Goal: Task Accomplishment & Management: Manage account settings

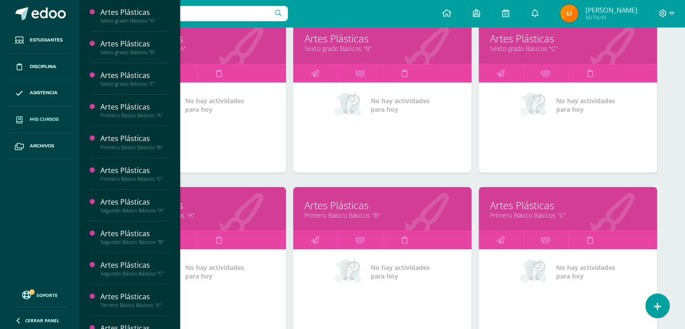
scroll to position [180, 0]
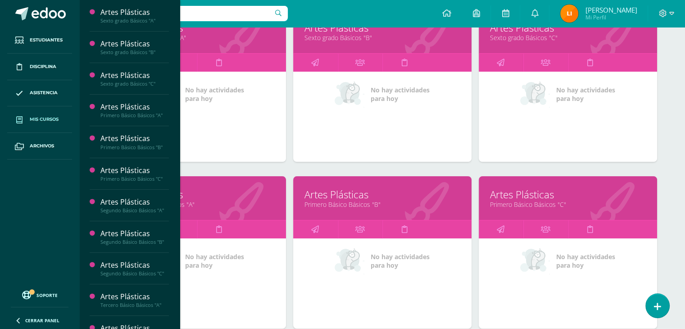
scroll to position [135, 0]
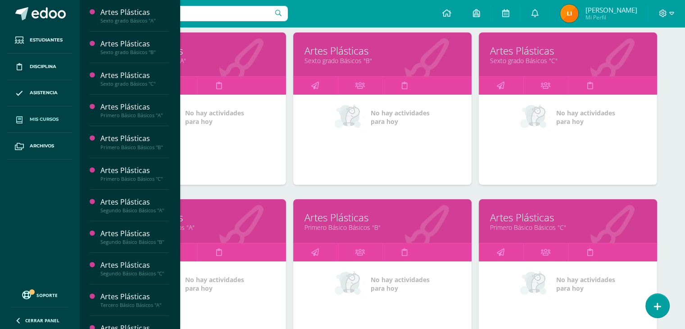
click at [344, 45] on link "Artes Plásticas" at bounding box center [382, 51] width 156 height 14
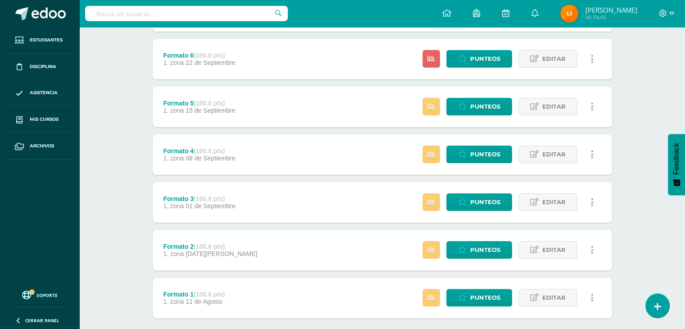
scroll to position [180, 0]
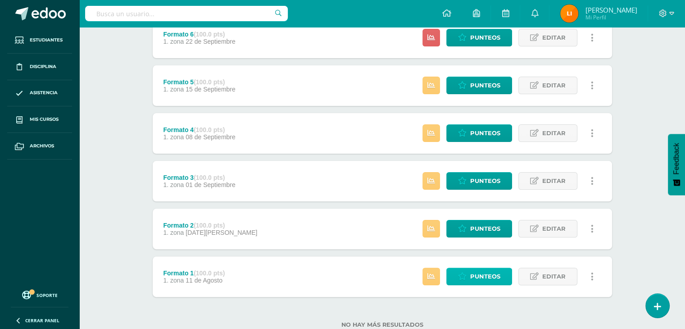
click at [481, 276] on span "Punteos" at bounding box center [485, 276] width 30 height 17
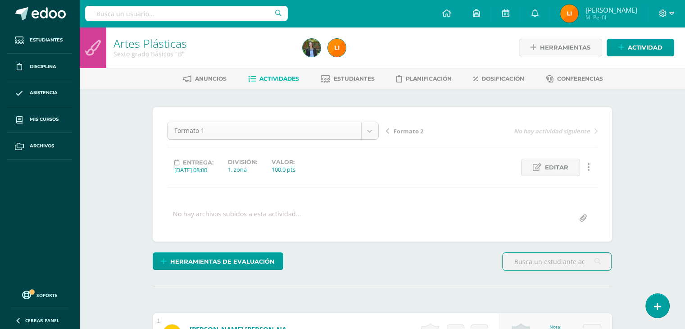
scroll to position [29, 0]
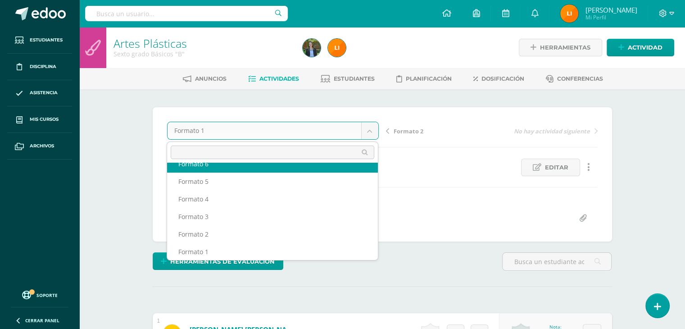
scroll to position [21, 0]
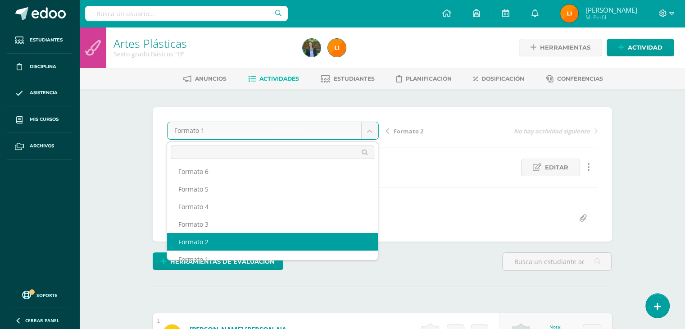
select select "/dashboard/teacher/grade-activity/211728/"
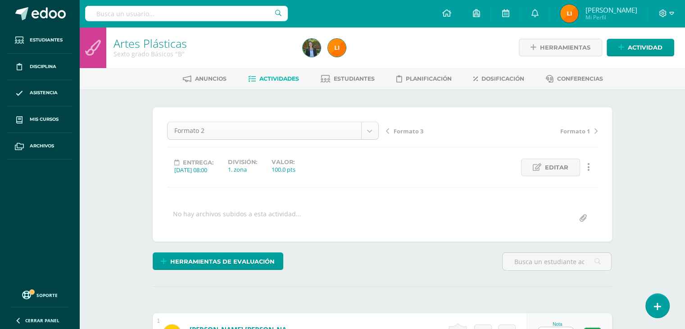
scroll to position [12, 0]
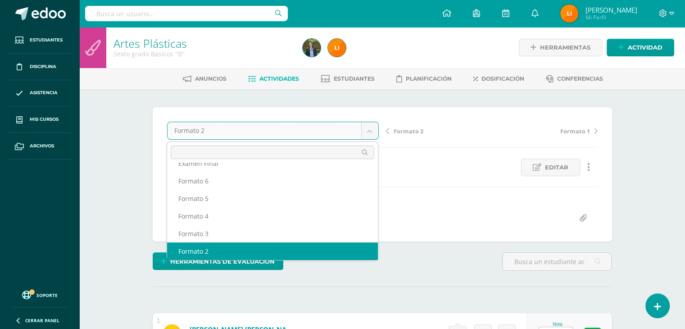
scroll to position [0, 0]
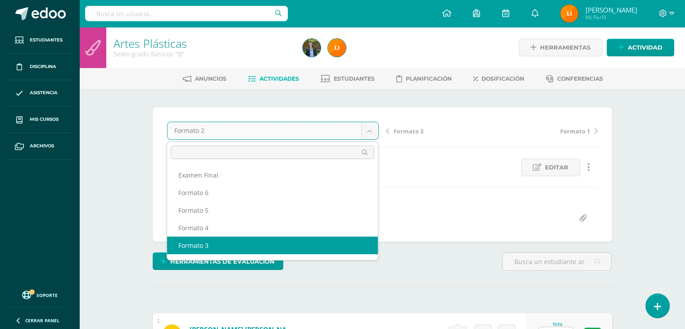
select select "/dashboard/teacher/grade-activity/211731/"
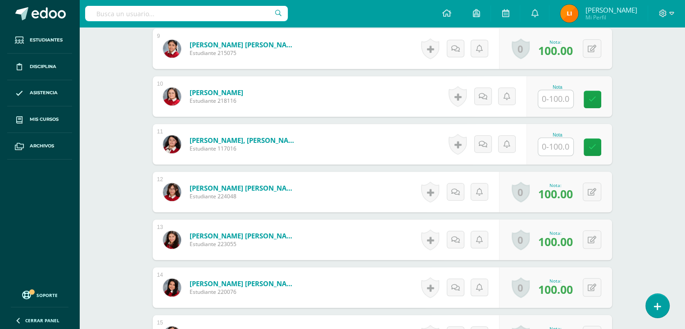
scroll to position [676, 0]
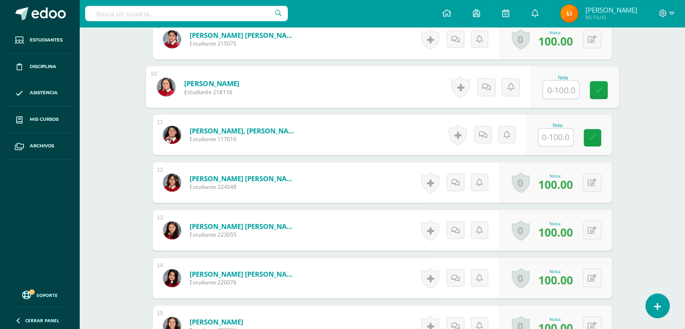
click at [567, 85] on input "text" at bounding box center [560, 90] width 36 height 18
type input "82"
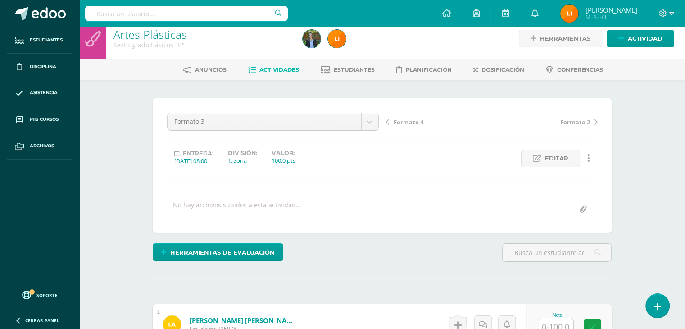
scroll to position [0, 0]
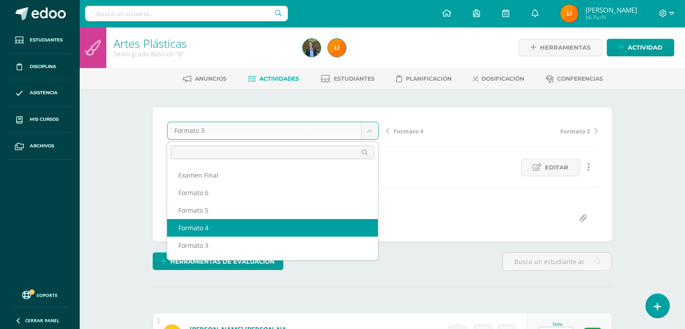
select select "/dashboard/teacher/grade-activity/211734/"
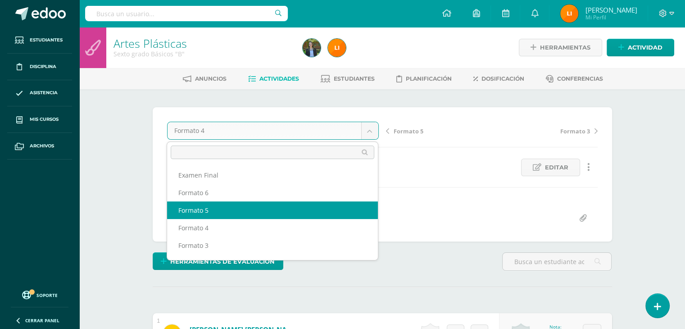
select select "/dashboard/teacher/grade-activity/211738/"
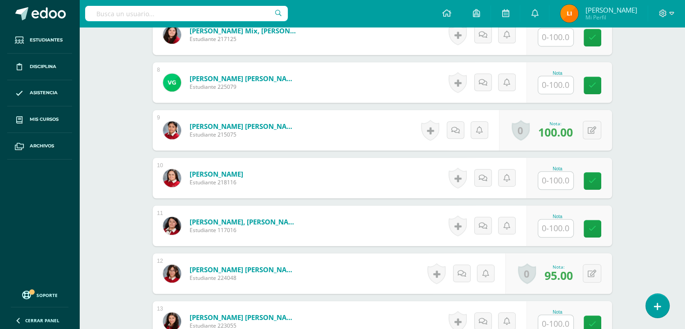
scroll to position [586, 0]
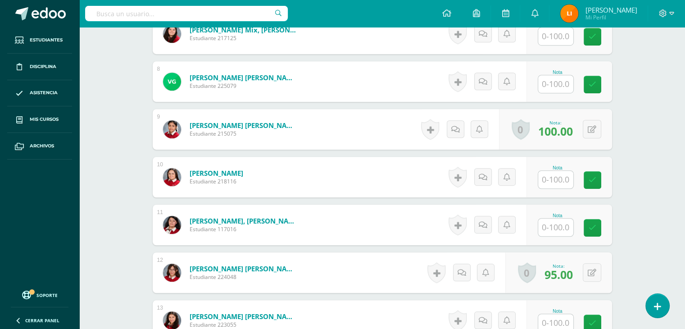
click at [553, 179] on input "text" at bounding box center [555, 180] width 35 height 18
type input "90"
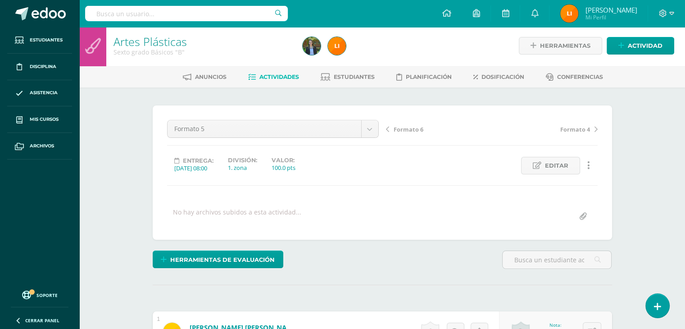
scroll to position [0, 0]
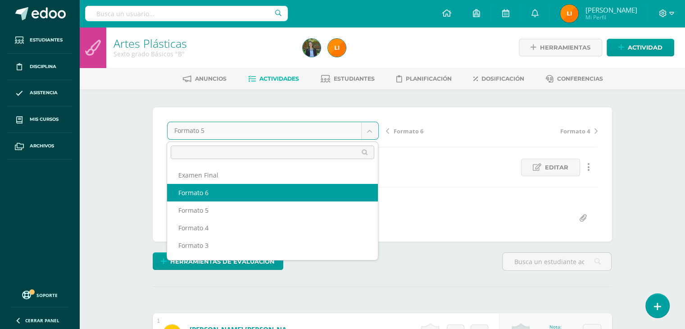
select select "/dashboard/teacher/grade-activity/211742/"
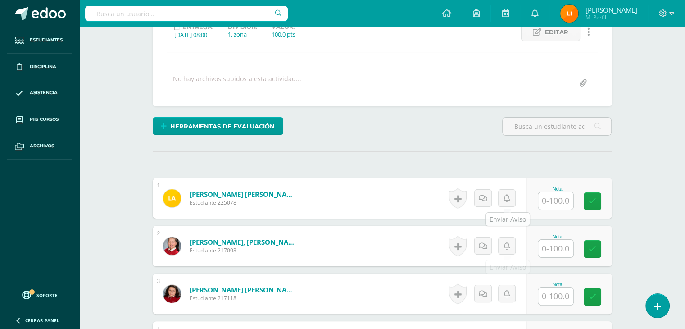
scroll to position [135, 0]
click at [561, 194] on input "text" at bounding box center [560, 201] width 36 height 18
type input "80"
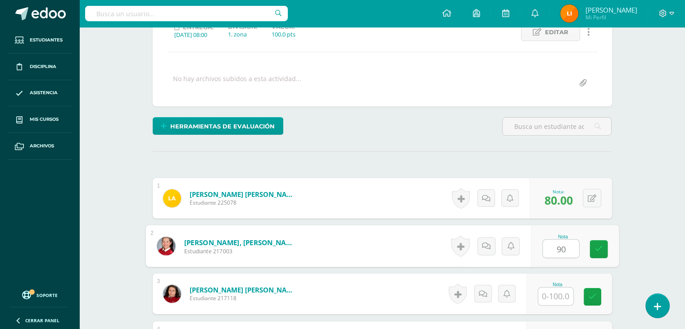
type input "90"
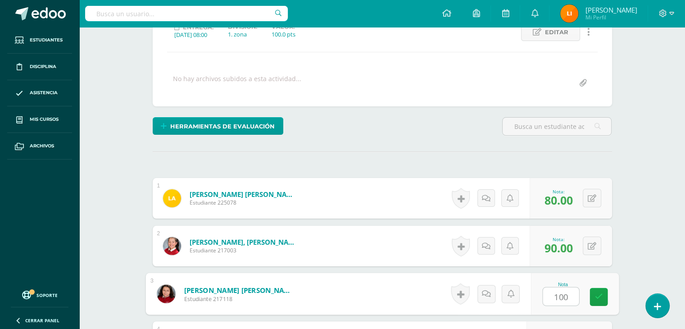
type input "100"
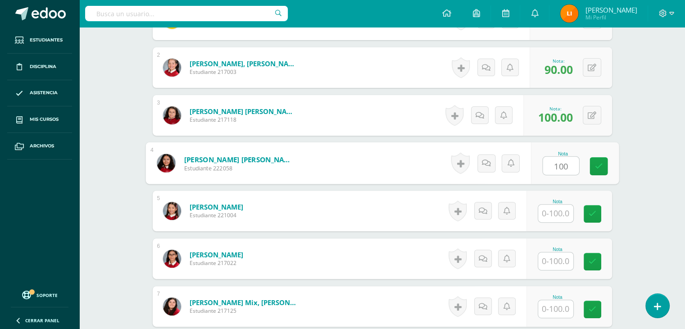
type input "100"
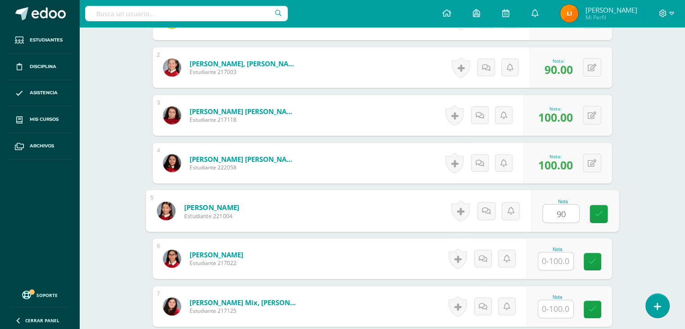
type input "90"
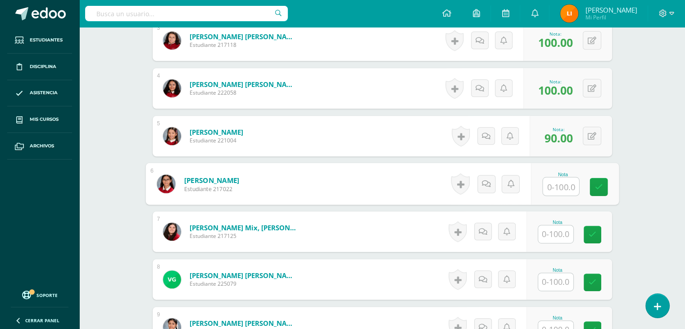
scroll to position [403, 0]
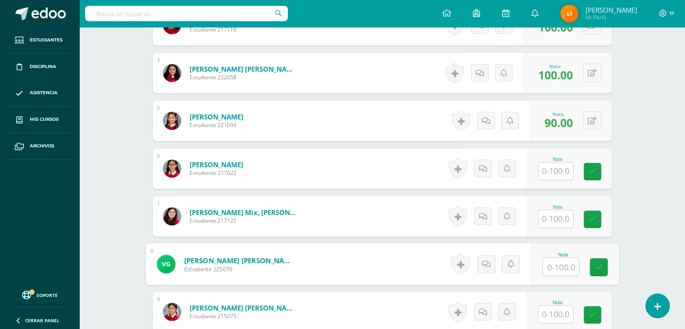
click at [564, 262] on input "text" at bounding box center [560, 266] width 36 height 18
type input "100"
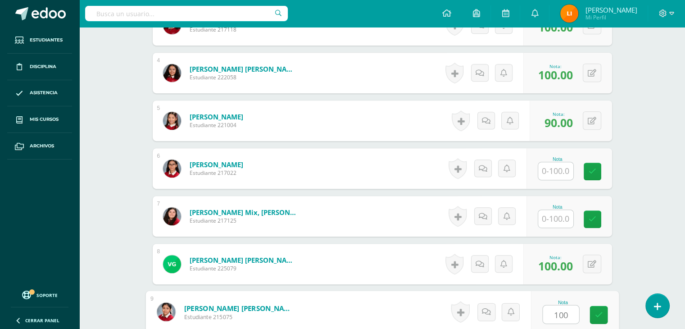
type input "100"
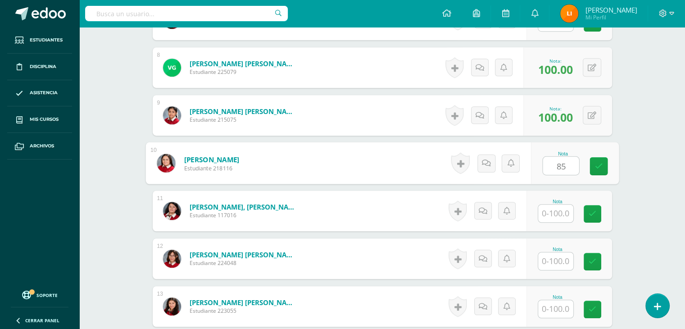
type input "85"
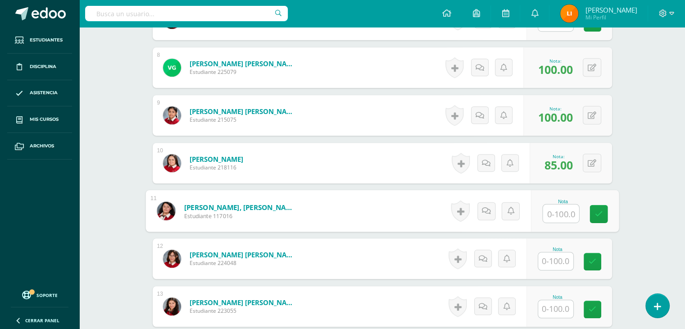
click at [550, 262] on input "text" at bounding box center [555, 261] width 35 height 18
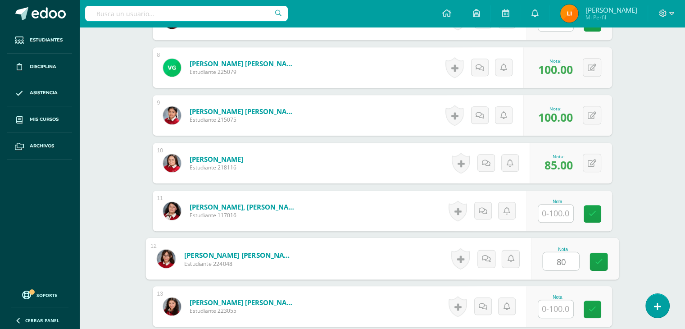
type input "80"
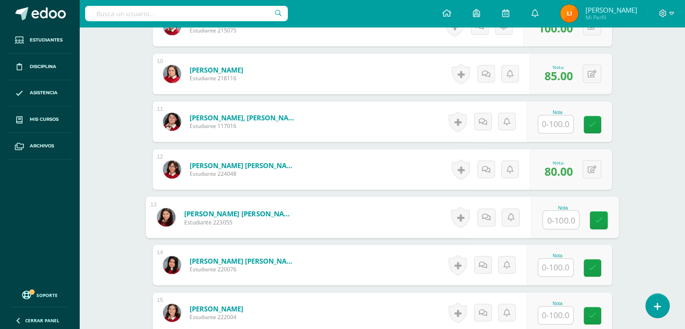
scroll to position [735, 0]
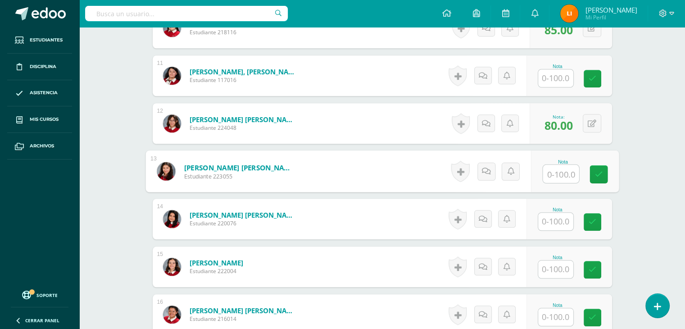
click at [551, 276] on div "Nota" at bounding box center [569, 266] width 86 height 41
click at [551, 271] on input "text" at bounding box center [555, 269] width 35 height 18
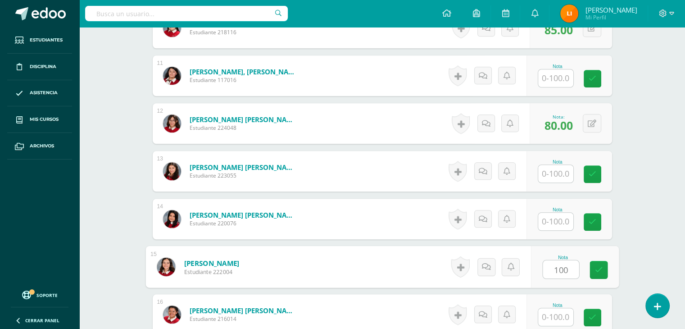
type input "100"
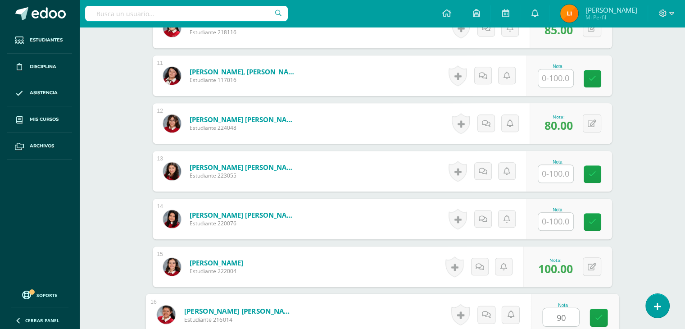
type input "90"
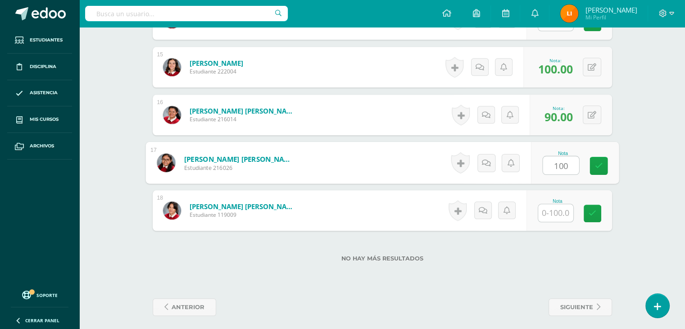
type input "100"
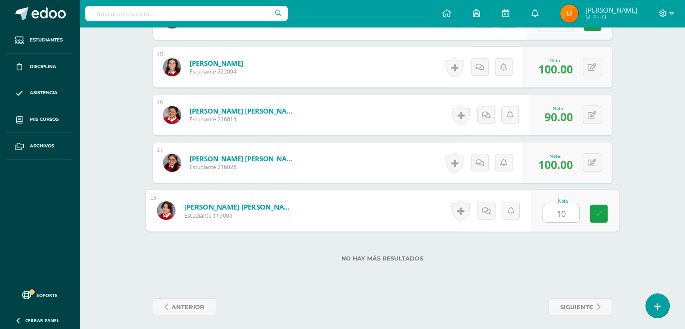
type input "100"
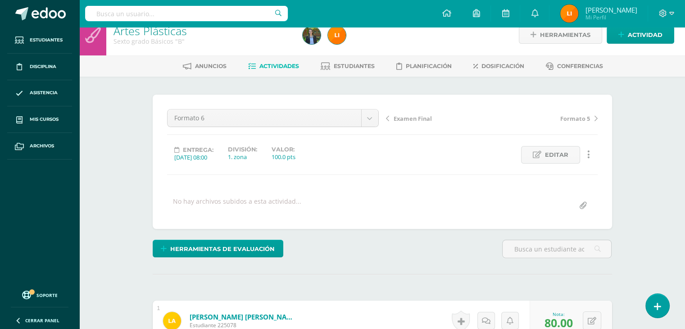
scroll to position [0, 0]
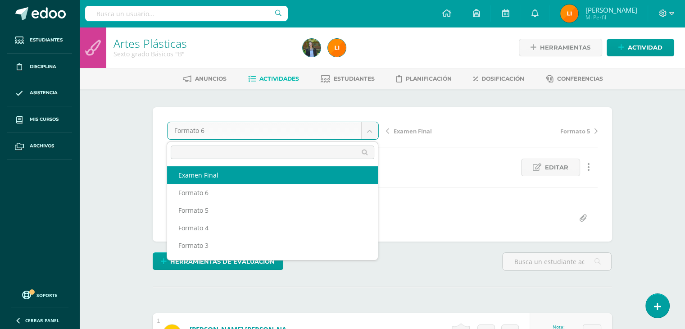
select select "/dashboard/teacher/grade-activity/212076/"
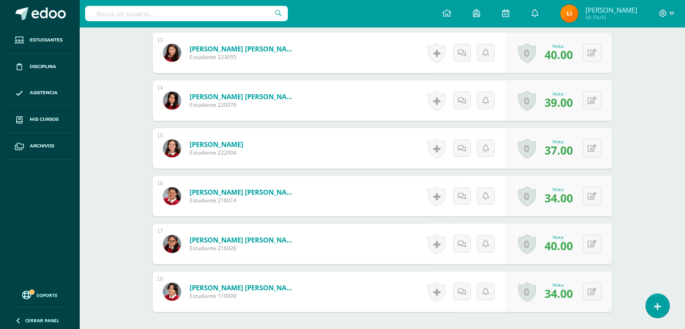
scroll to position [901, 0]
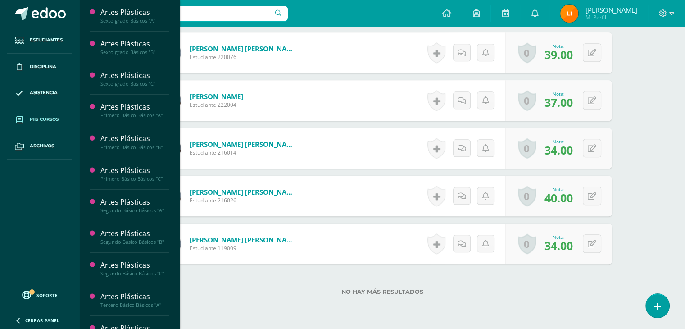
click at [36, 112] on link "Mis cursos" at bounding box center [39, 119] width 65 height 27
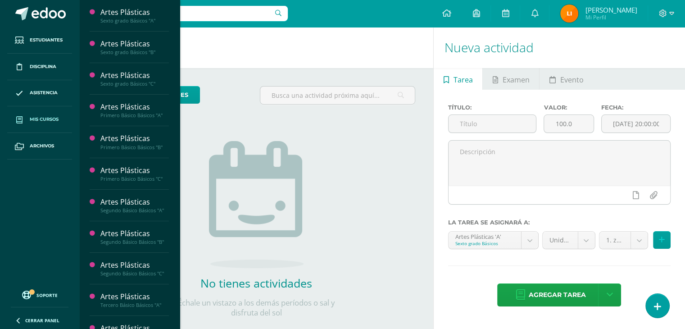
click at [29, 118] on link "Mis cursos" at bounding box center [39, 119] width 65 height 27
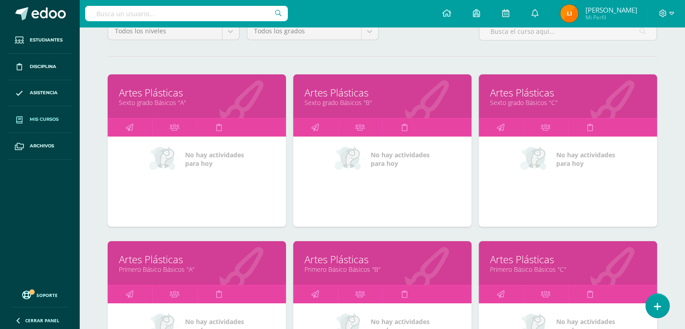
scroll to position [90, 0]
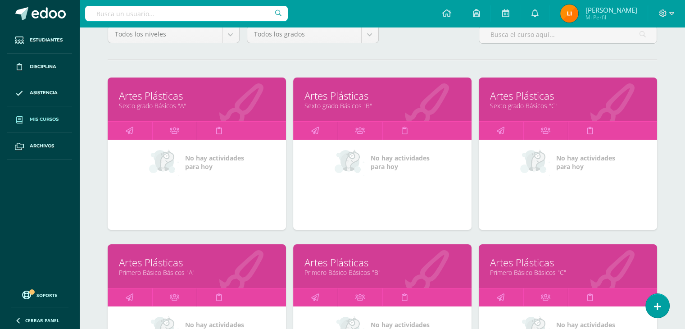
click at [529, 94] on link "Artes Plásticas" at bounding box center [568, 96] width 156 height 14
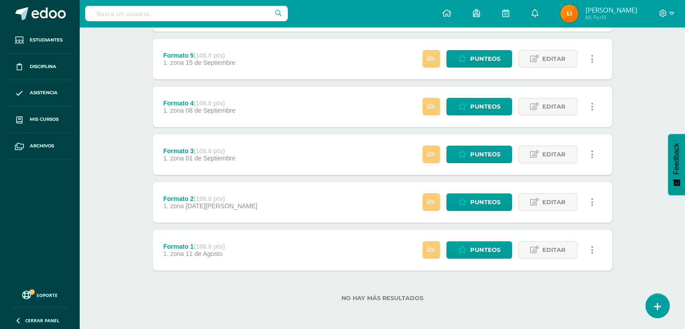
scroll to position [208, 0]
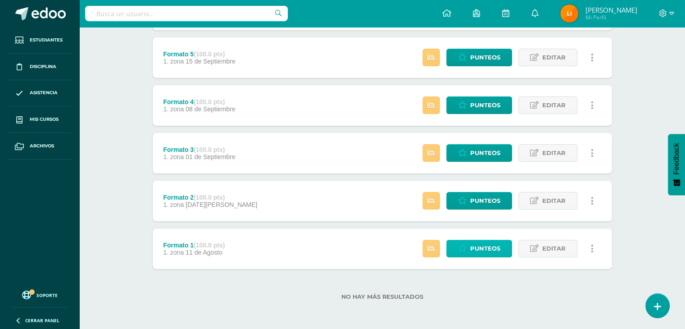
click at [492, 242] on span "Punteos" at bounding box center [485, 248] width 30 height 17
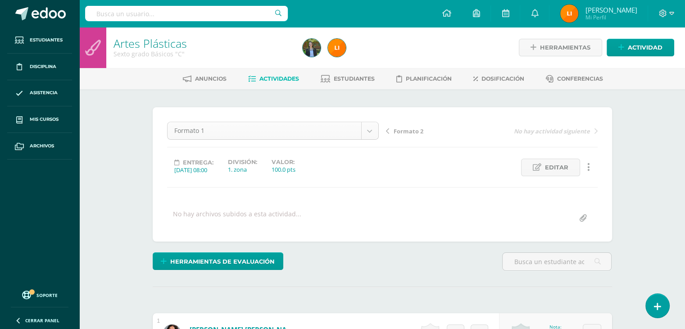
scroll to position [29, 0]
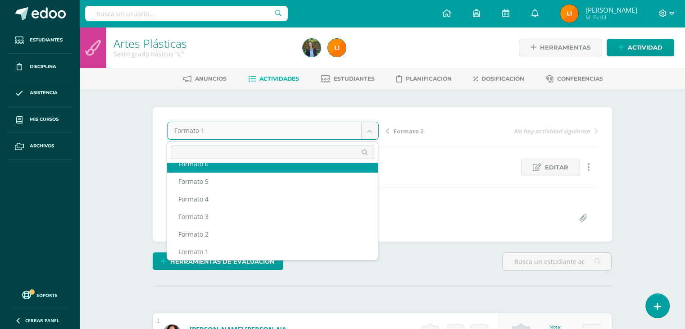
scroll to position [21, 0]
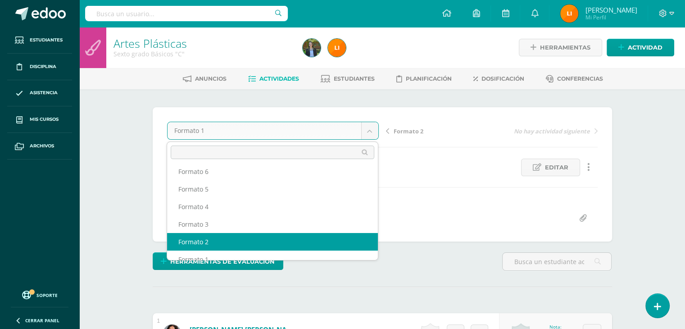
select select "/dashboard/teacher/grade-activity/211727/"
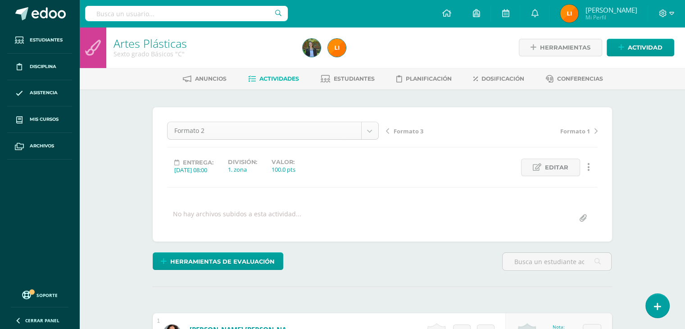
scroll to position [12, 0]
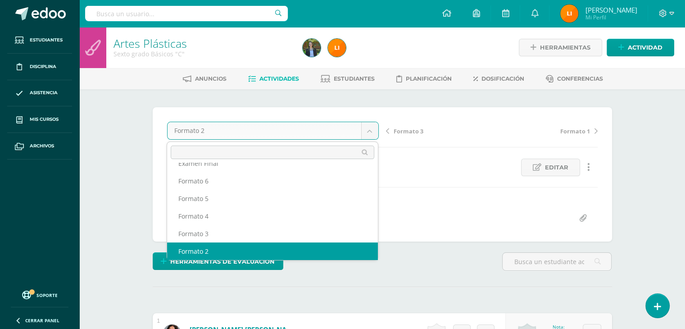
scroll to position [0, 0]
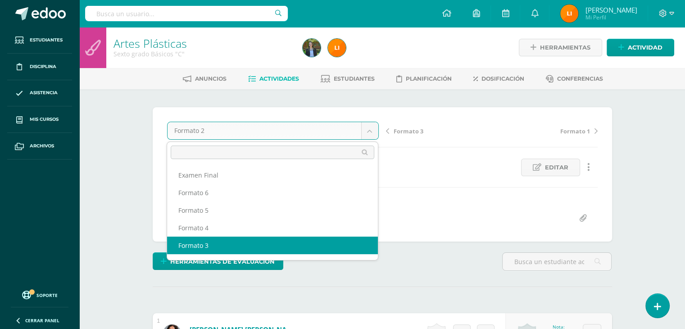
select select "/dashboard/teacher/grade-activity/211730/"
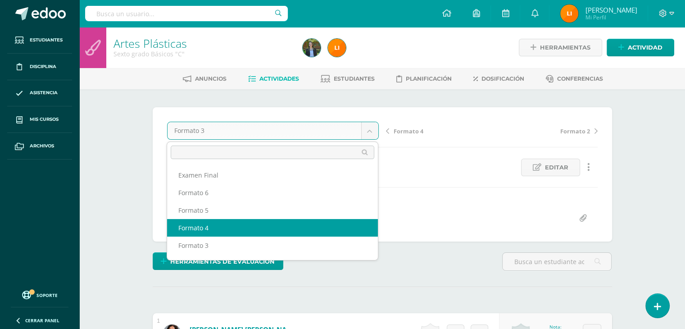
select select "/dashboard/teacher/grade-activity/211733/"
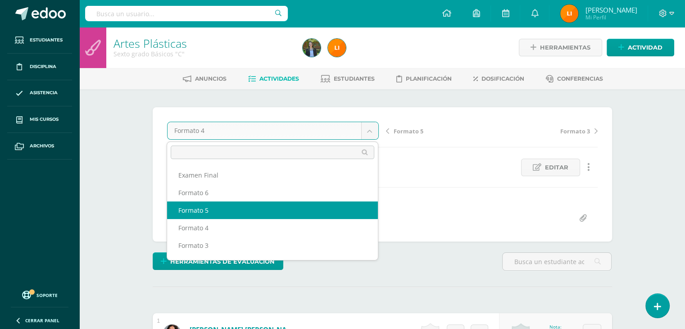
select select "/dashboard/teacher/grade-activity/211737/"
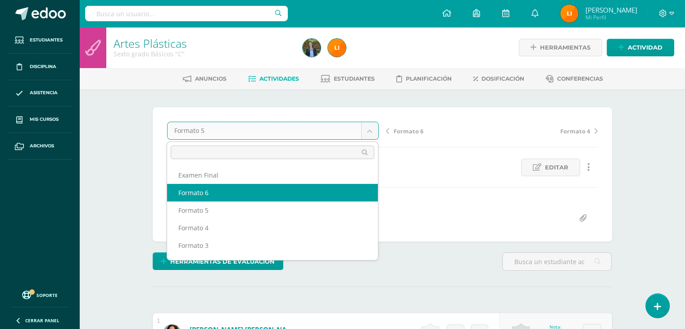
select select "/dashboard/teacher/grade-activity/211741/"
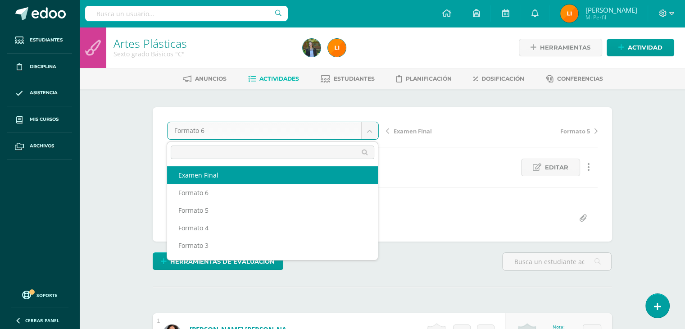
select select "/dashboard/teacher/grade-activity/212088/"
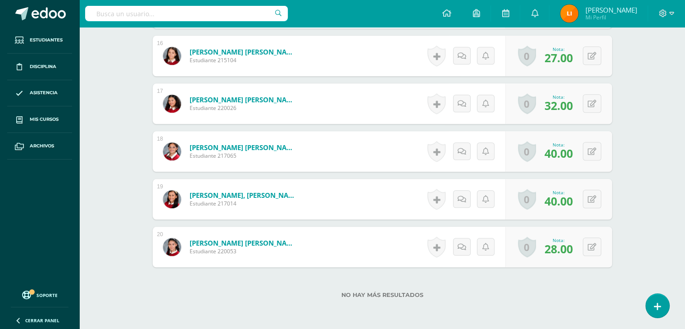
scroll to position [1013, 0]
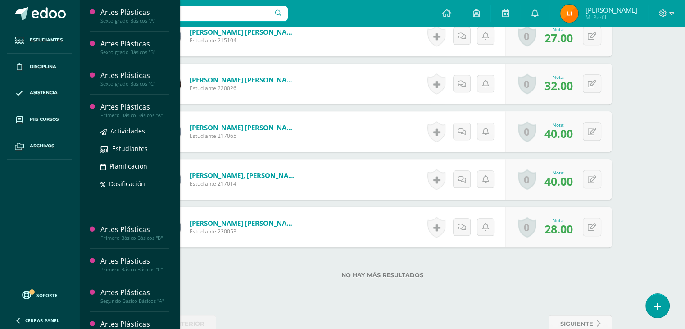
click at [132, 108] on div "Artes Plásticas" at bounding box center [134, 107] width 68 height 10
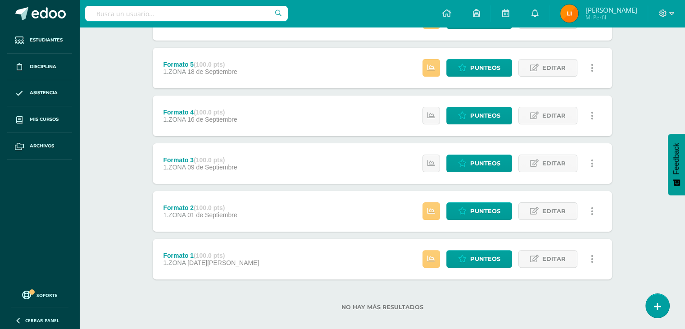
scroll to position [208, 0]
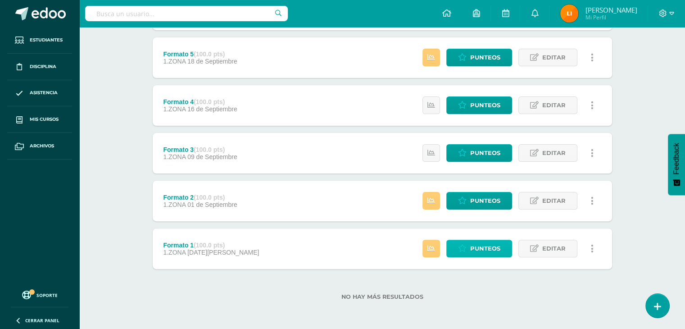
click at [489, 252] on span "Punteos" at bounding box center [485, 248] width 30 height 17
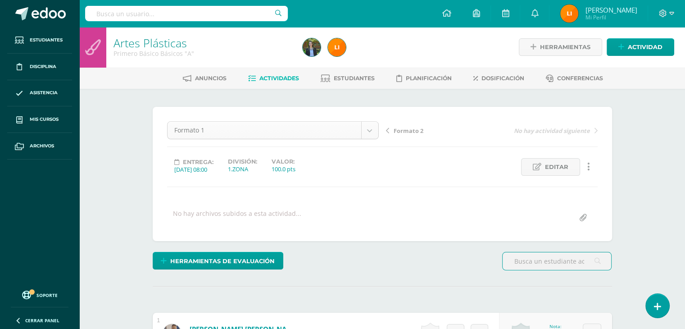
scroll to position [29, 0]
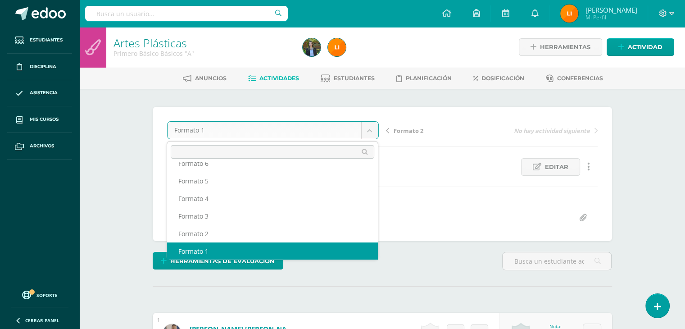
scroll to position [21, 0]
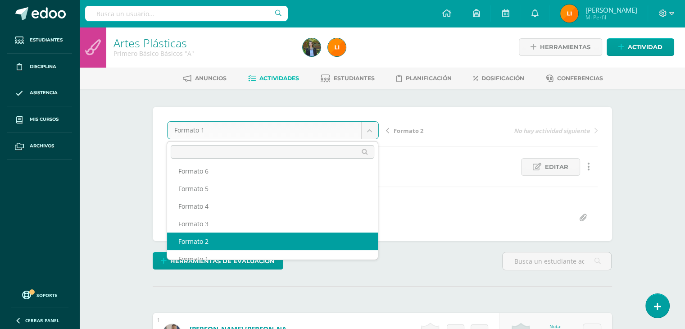
select select "/dashboard/teacher/grade-activity/211793/"
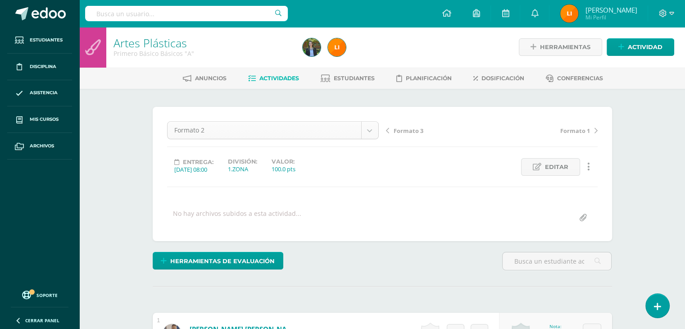
scroll to position [12, 0]
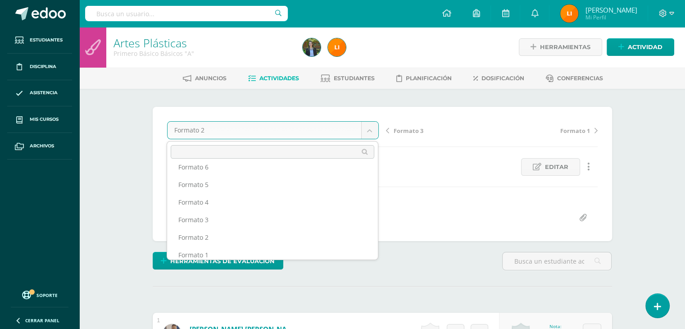
scroll to position [32, 0]
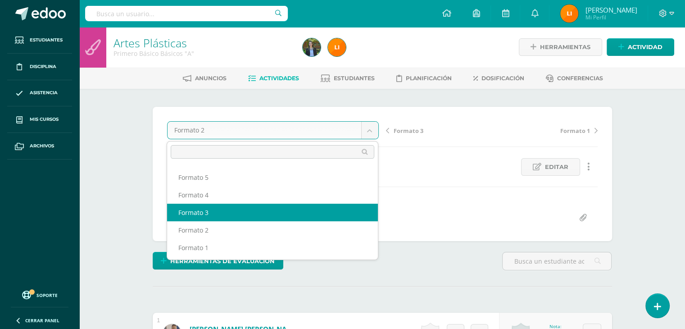
select select "/dashboard/teacher/grade-activity/211876/"
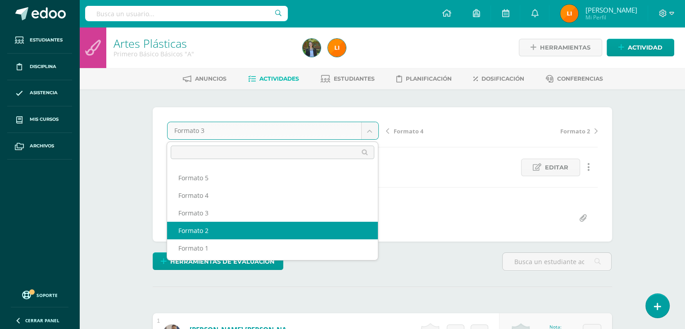
scroll to position [0, 0]
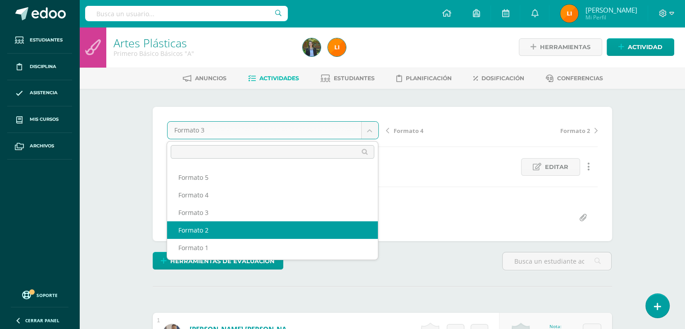
select select "/dashboard/teacher/grade-activity/211793/"
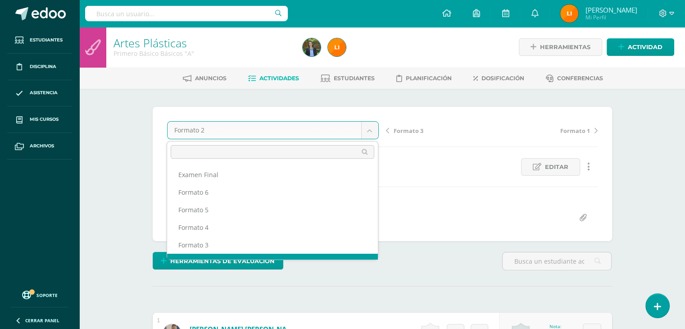
scroll to position [12, 0]
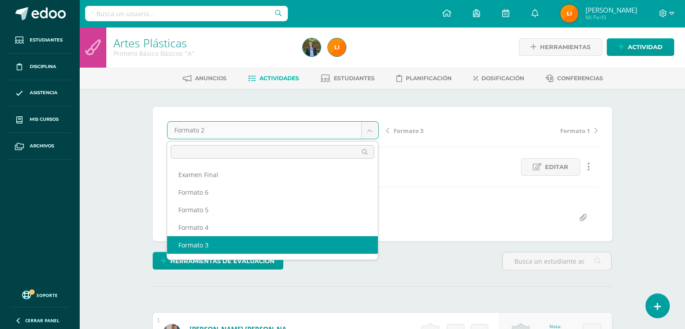
select select "/dashboard/teacher/grade-activity/211876/"
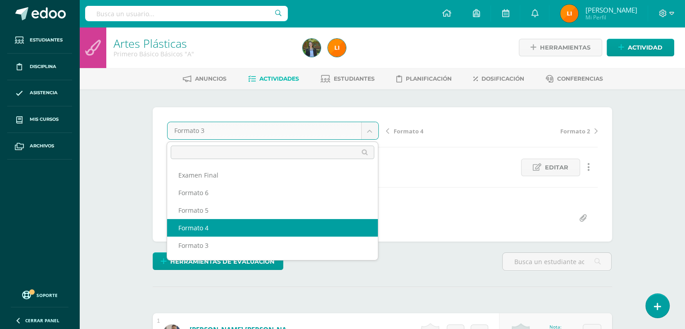
select select "/dashboard/teacher/grade-activity/211879/"
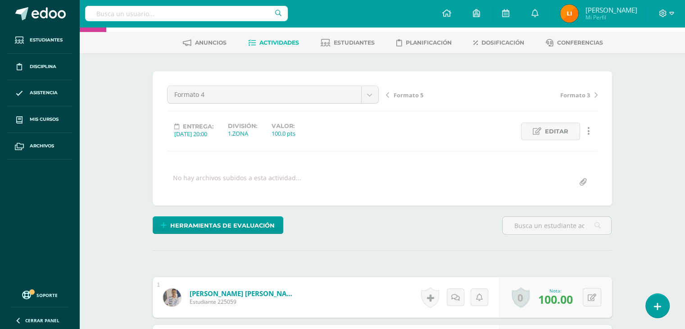
scroll to position [33, 0]
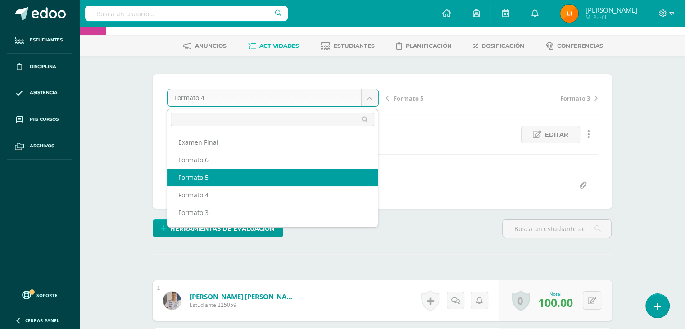
select select "/dashboard/teacher/grade-activity/211883/"
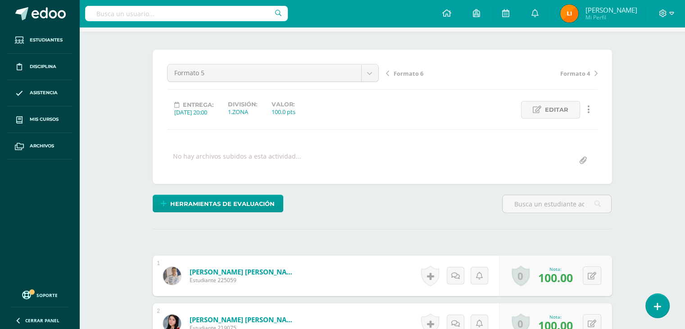
scroll to position [0, 0]
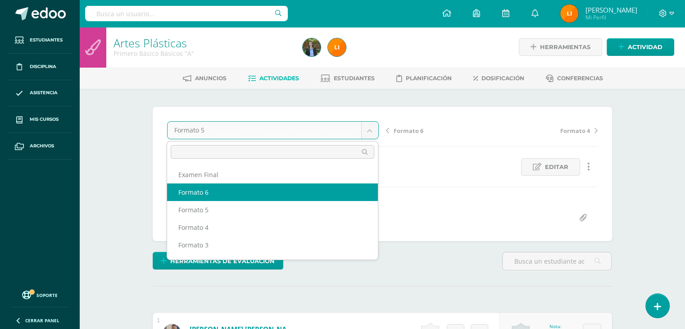
select select "/dashboard/teacher/grade-activity/211886/"
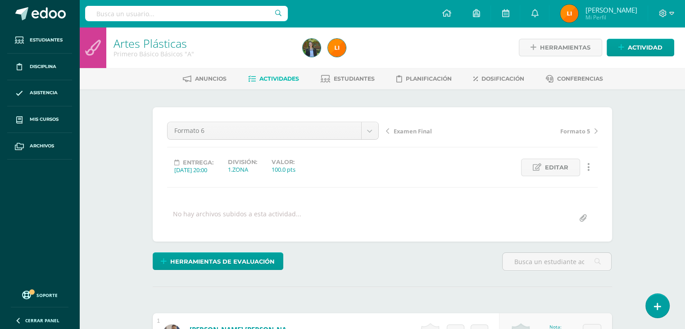
click at [371, 139] on div "Formato 6 Examen Final Formato 6 Formato 5 Formato 4 Formato 3 Formato 2 Format…" at bounding box center [272, 134] width 219 height 25
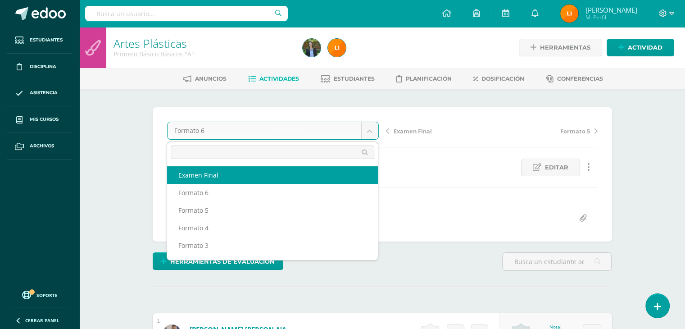
select select "/dashboard/teacher/grade-activity/212074/"
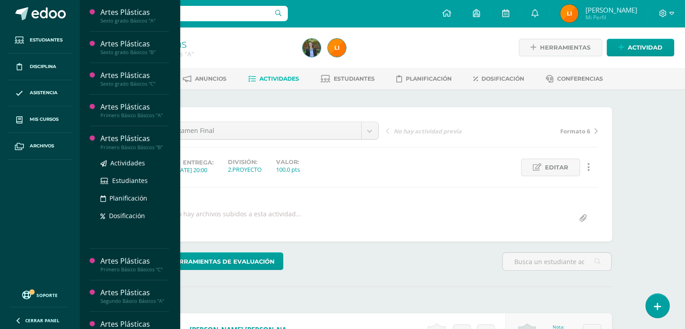
click at [130, 143] on div "Artes Plásticas" at bounding box center [134, 138] width 68 height 10
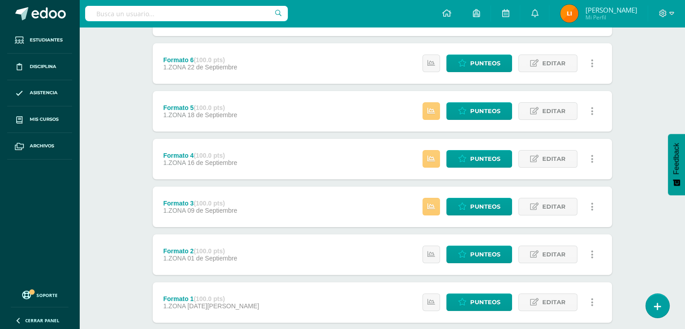
scroll to position [208, 0]
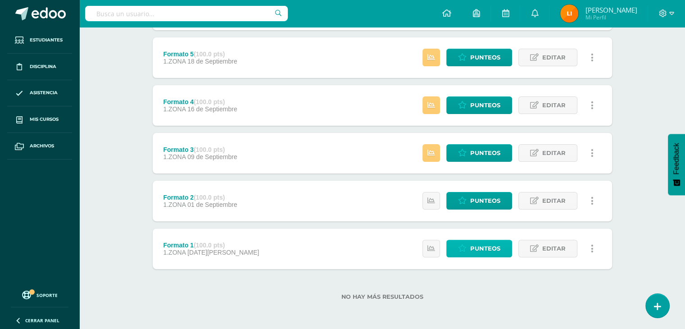
click at [477, 247] on span "Punteos" at bounding box center [485, 248] width 30 height 17
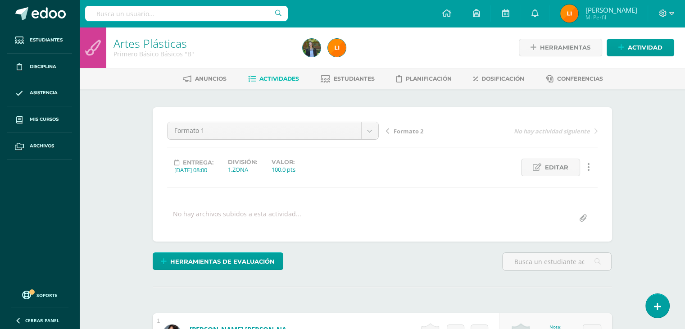
click at [370, 140] on div "Formato 1 Examen Final Formato 6 Formato 5 Formato 4 Formato 3 Formato 2 Format…" at bounding box center [272, 134] width 219 height 25
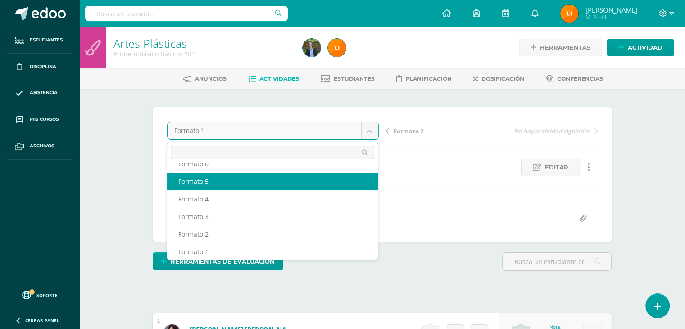
scroll to position [21, 0]
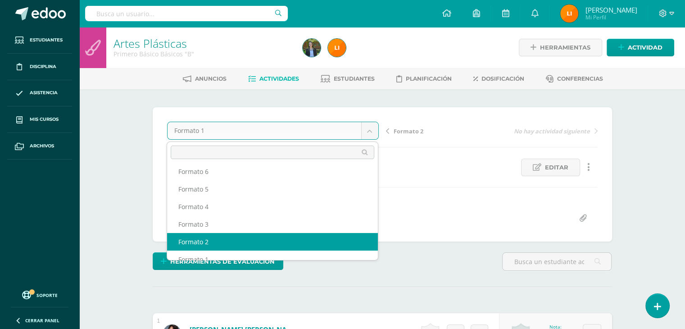
select select "/dashboard/teacher/grade-activity/211791/"
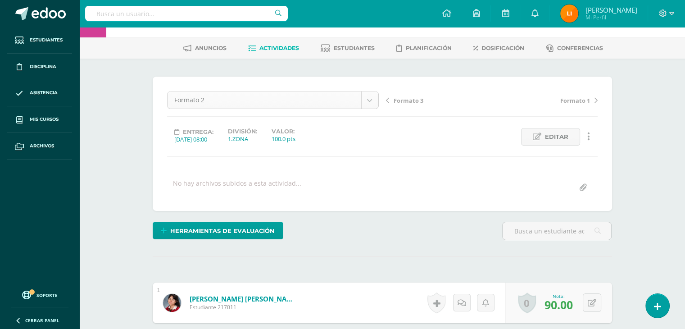
scroll to position [12, 0]
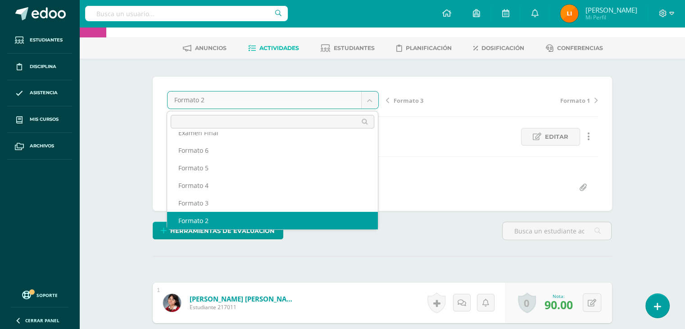
scroll to position [0, 0]
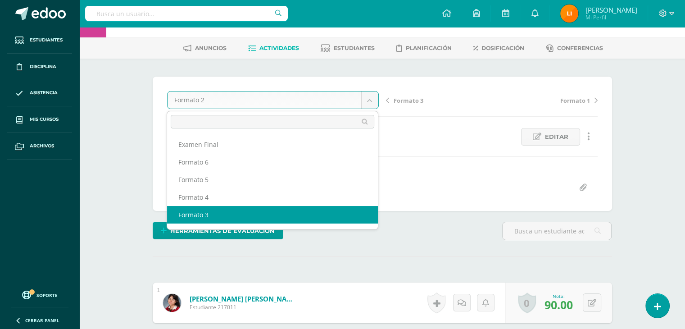
select select "/dashboard/teacher/grade-activity/211874/"
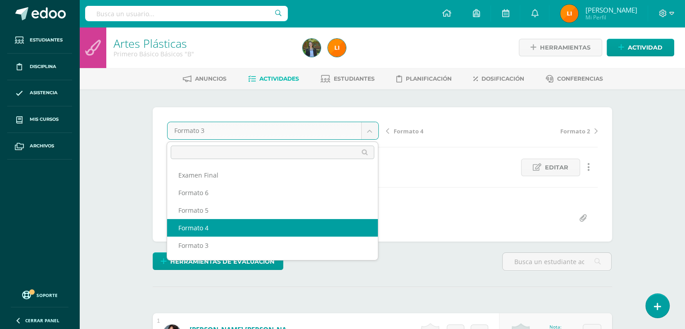
select select "/dashboard/teacher/grade-activity/211877/"
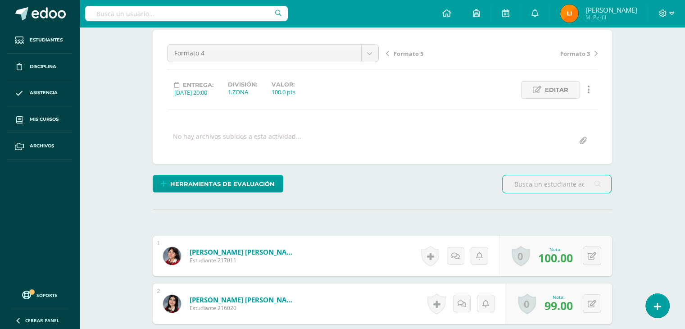
scroll to position [76, 0]
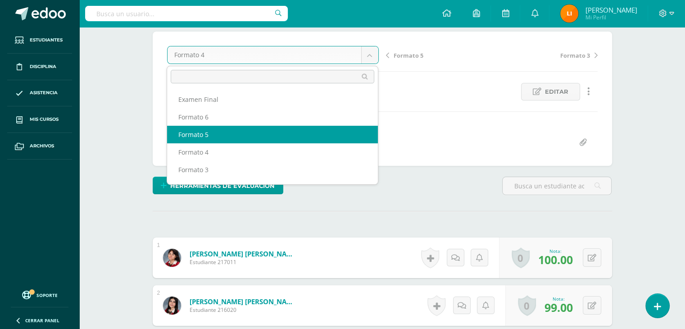
select select "/dashboard/teacher/grade-activity/211881/"
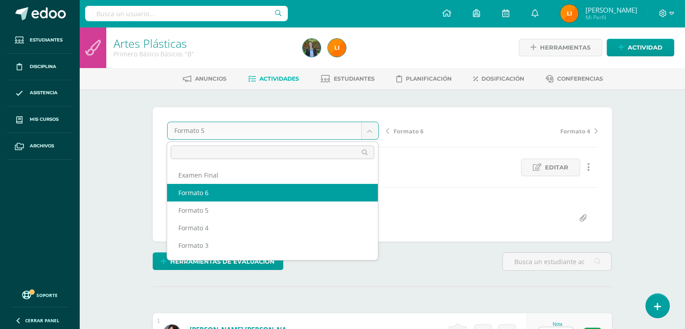
select select "/dashboard/teacher/grade-activity/211884/"
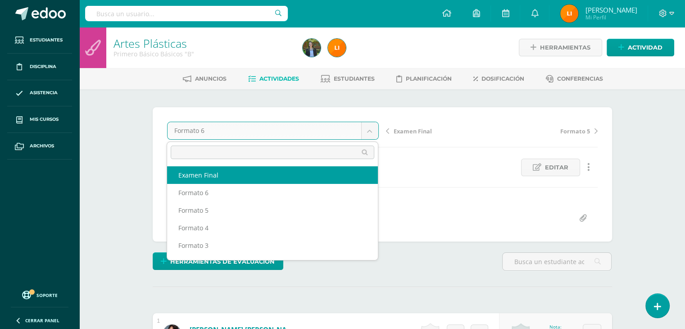
select select "/dashboard/teacher/grade-activity/212080/"
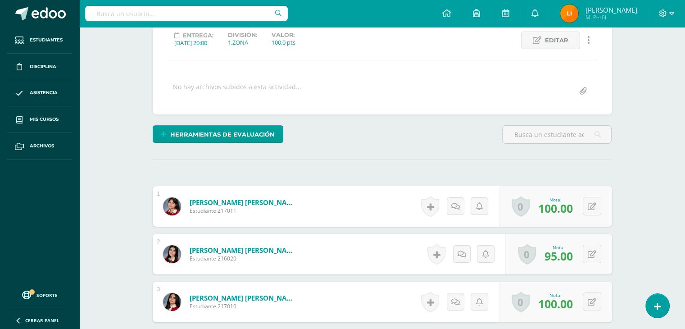
scroll to position [135, 0]
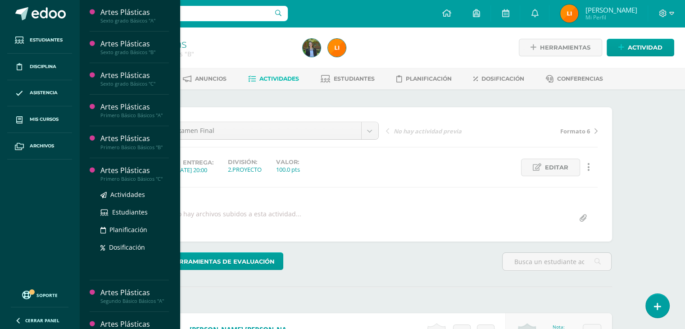
click at [150, 179] on div "Primero Básico Básicos "C"" at bounding box center [134, 179] width 68 height 6
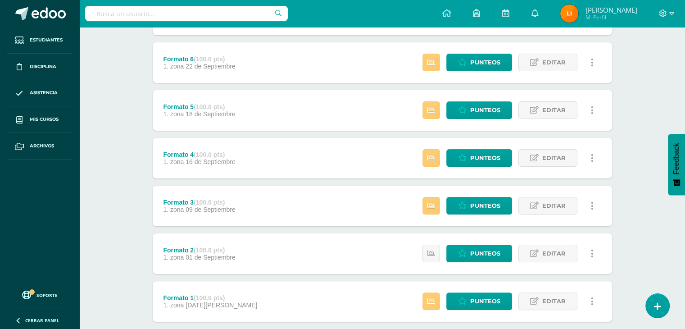
scroll to position [208, 0]
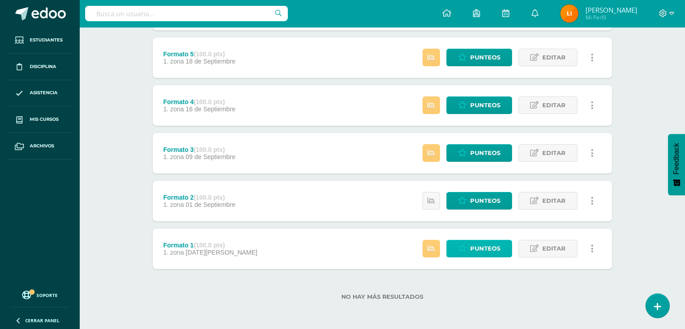
click at [465, 250] on icon at bounding box center [462, 248] width 9 height 8
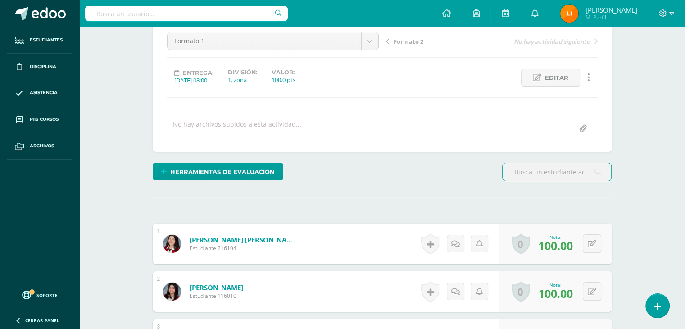
scroll to position [45, 0]
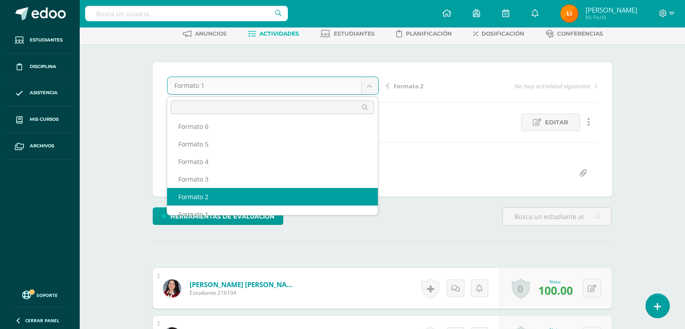
select select "/dashboard/teacher/grade-activity/211792/"
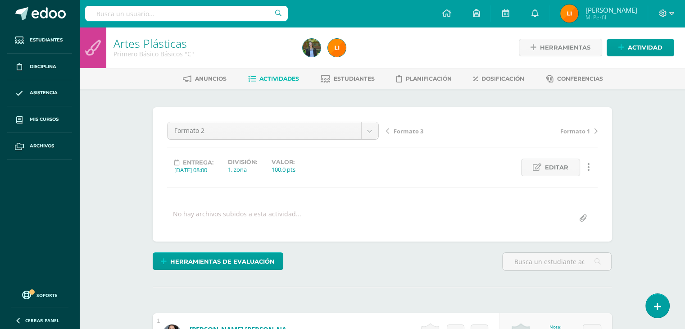
scroll to position [0, 0]
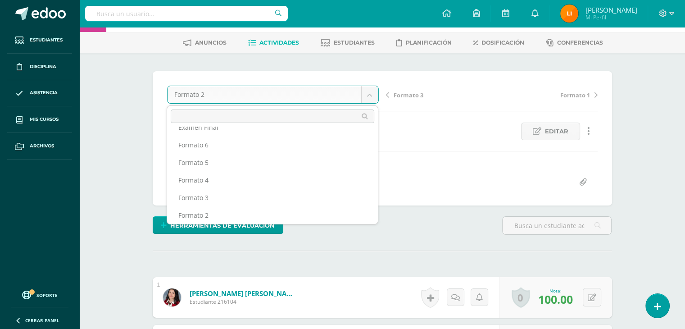
scroll to position [0, 0]
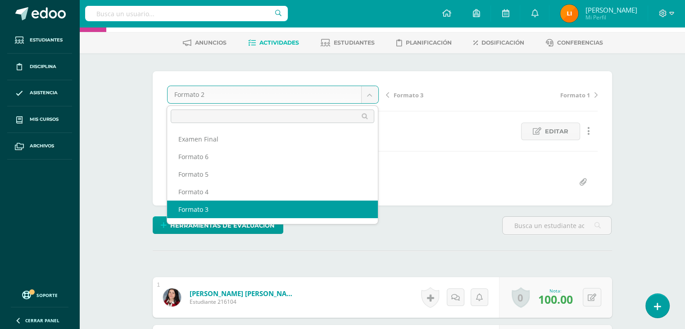
select select "/dashboard/teacher/grade-activity/211875/"
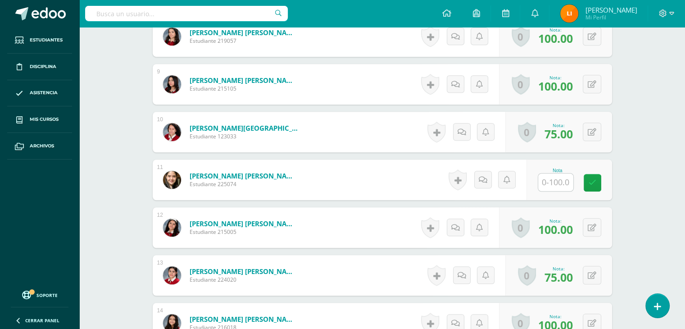
scroll to position [630, 0]
click at [560, 180] on input "text" at bounding box center [560, 183] width 36 height 18
type input "100"
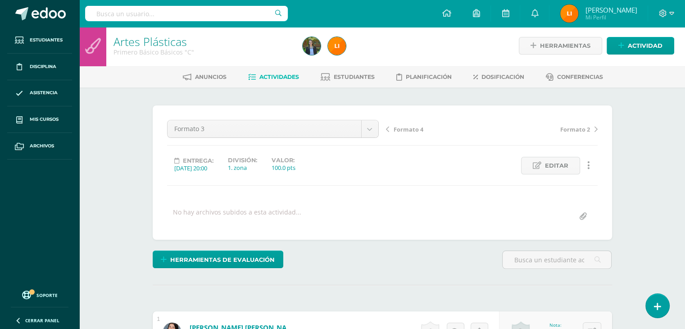
scroll to position [0, 0]
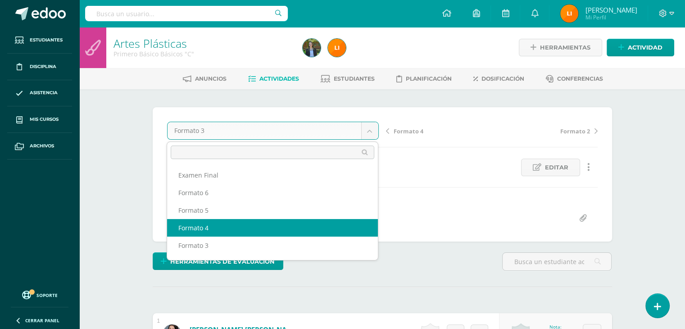
select select "/dashboard/teacher/grade-activity/211878/"
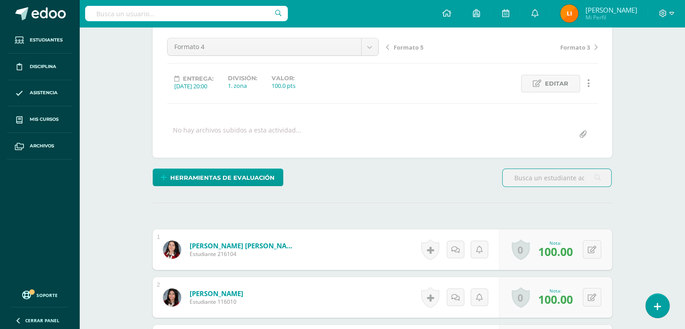
scroll to position [45, 0]
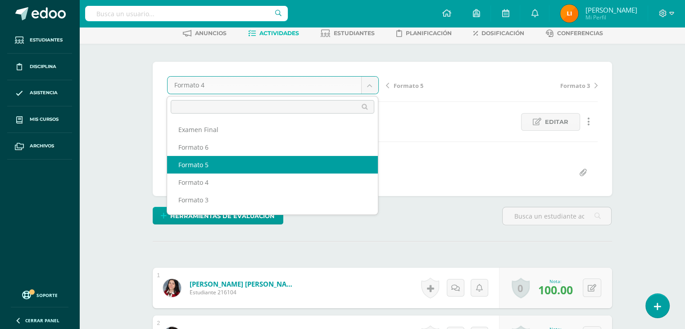
select select "/dashboard/teacher/grade-activity/211882/"
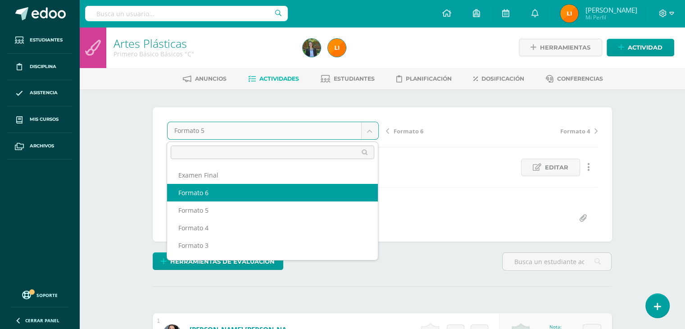
select select "/dashboard/teacher/grade-activity/211885/"
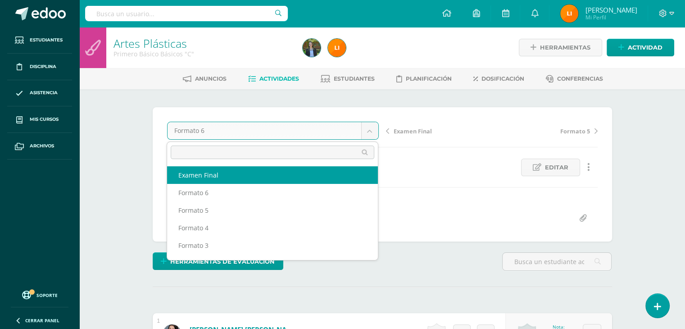
select select "/dashboard/teacher/grade-activity/212082/"
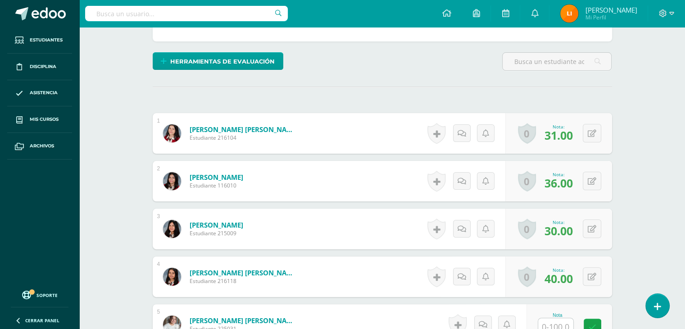
scroll to position [270, 0]
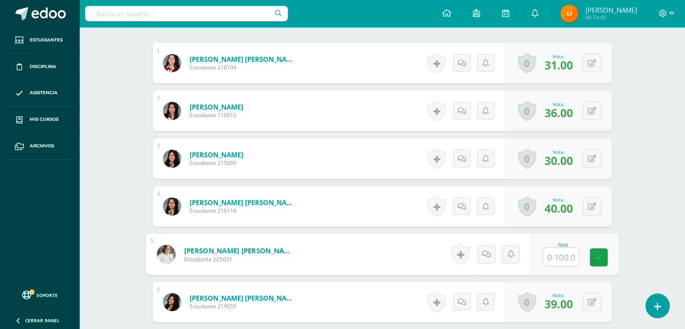
click at [556, 255] on input "text" at bounding box center [560, 257] width 36 height 18
type input "40"
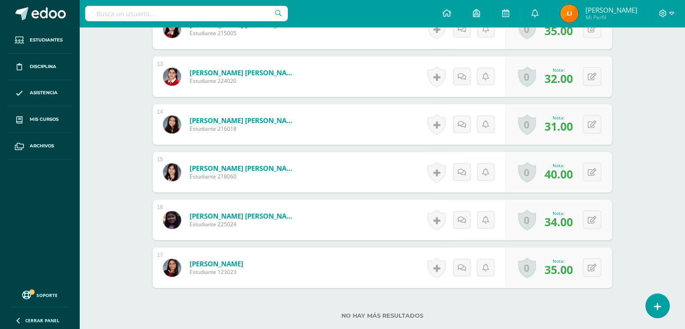
scroll to position [845, 0]
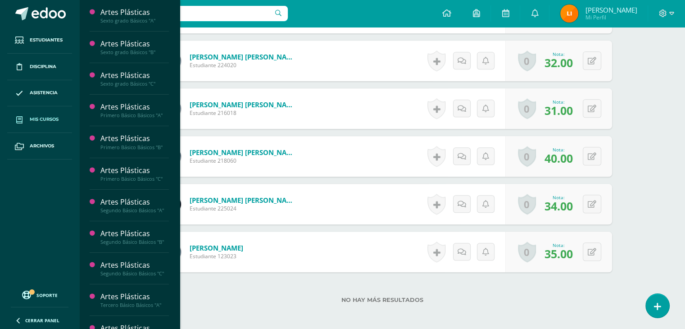
click at [56, 110] on link "Mis cursos" at bounding box center [39, 119] width 65 height 27
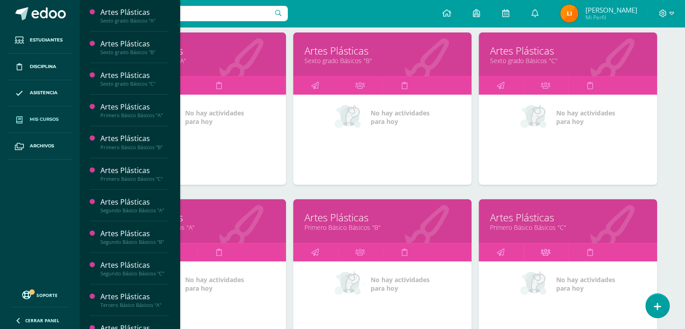
scroll to position [180, 0]
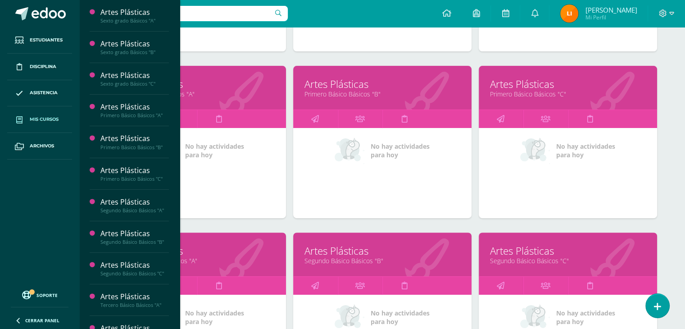
scroll to position [315, 0]
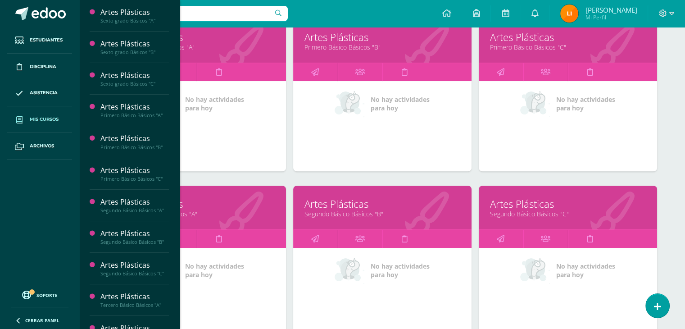
click at [211, 216] on link "Segundo Básico Básicos "A"" at bounding box center [197, 213] width 156 height 9
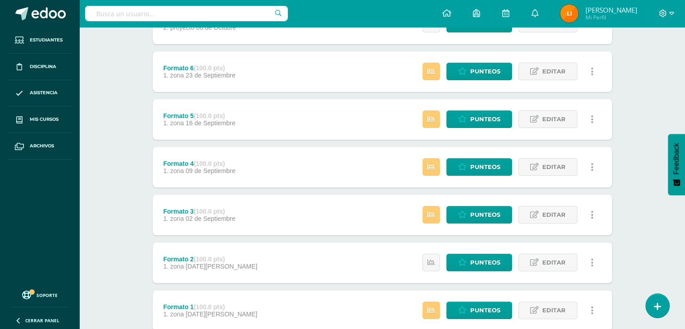
scroll to position [208, 0]
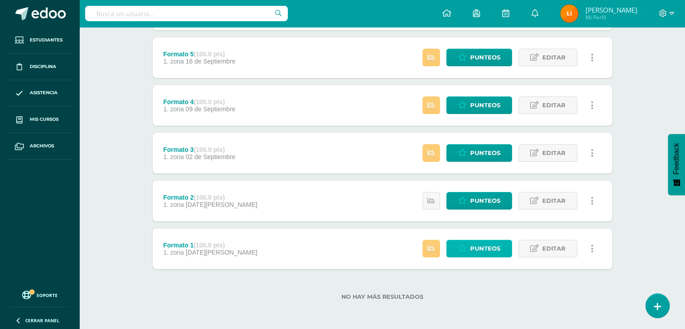
click at [475, 243] on span "Punteos" at bounding box center [485, 248] width 30 height 17
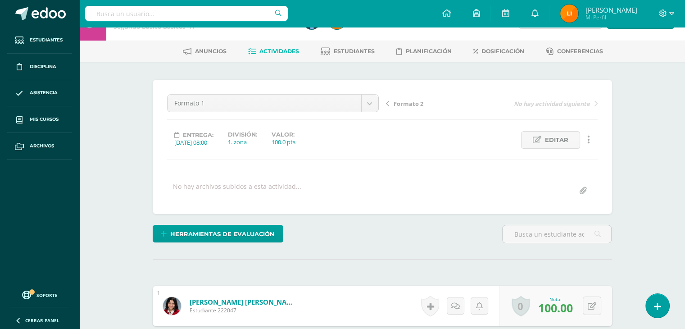
scroll to position [4, 0]
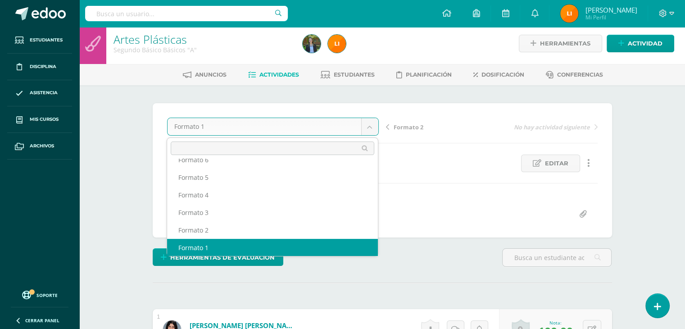
scroll to position [21, 0]
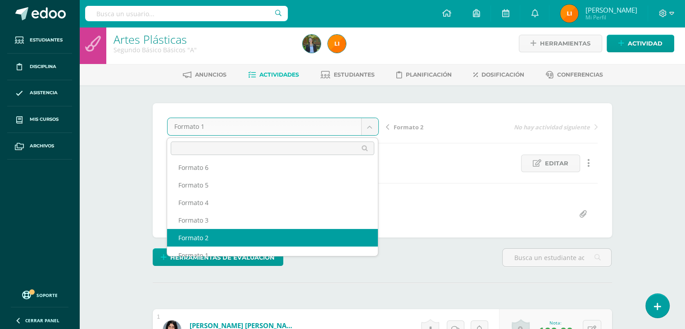
select select "/dashboard/teacher/grade-activity/211801/"
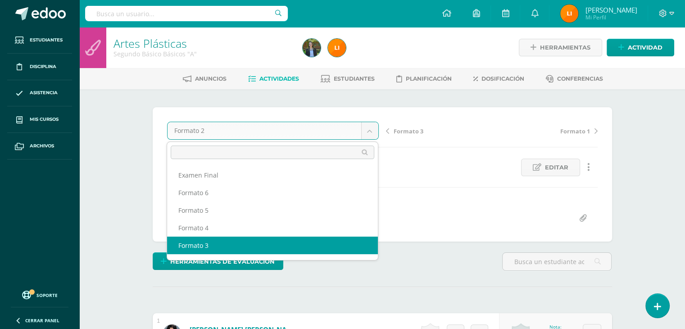
select select "/dashboard/teacher/grade-activity/211807/"
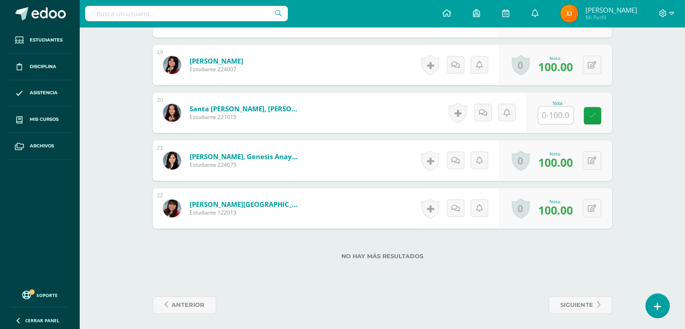
scroll to position [1084, 0]
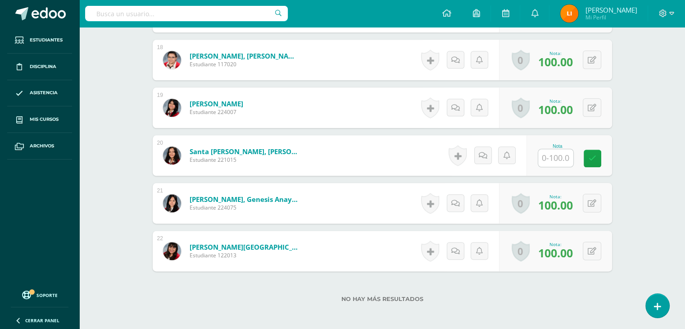
click at [558, 157] on input "text" at bounding box center [555, 158] width 35 height 18
type input "100"
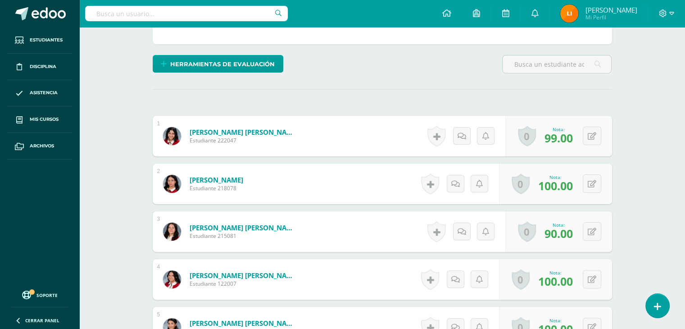
scroll to position [4, 0]
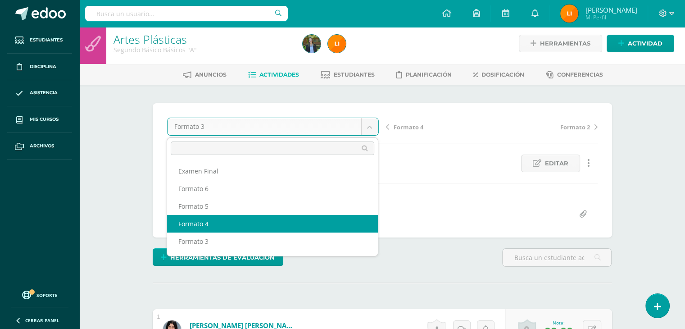
select select "/dashboard/teacher/grade-activity/211813/"
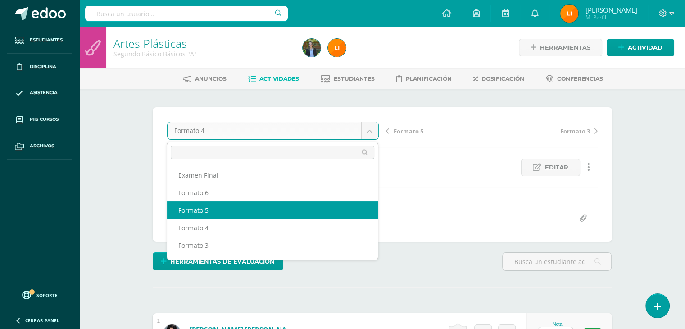
select select "/dashboard/teacher/grade-activity/211819/"
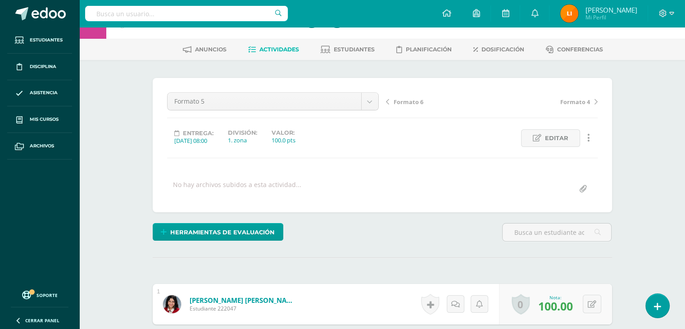
scroll to position [45, 0]
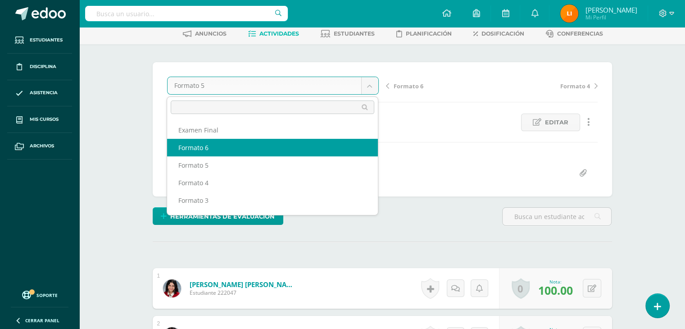
select select "/dashboard/teacher/grade-activity/211828/"
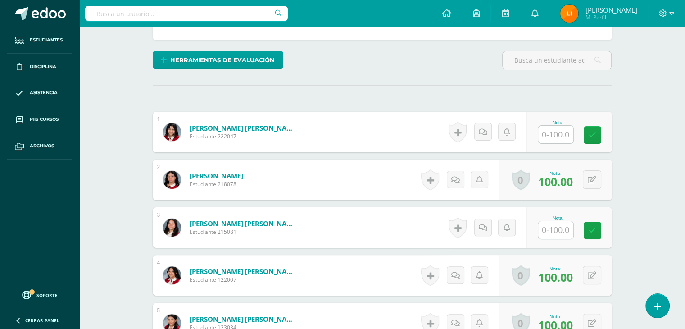
scroll to position [225, 0]
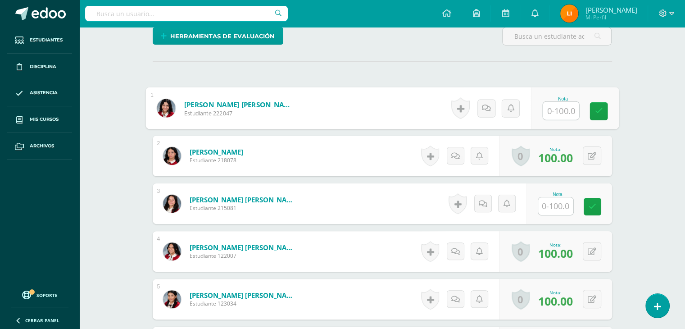
click at [557, 115] on input "text" at bounding box center [560, 111] width 36 height 18
type input "100"
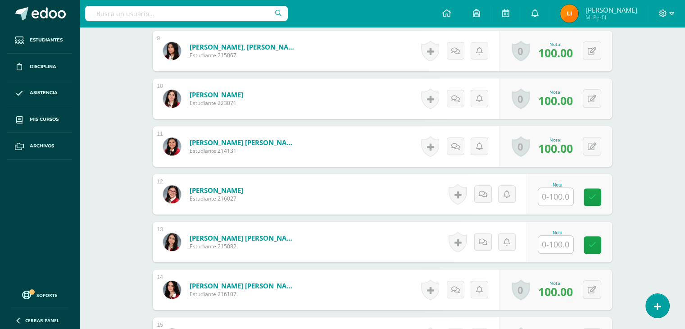
scroll to position [675, 0]
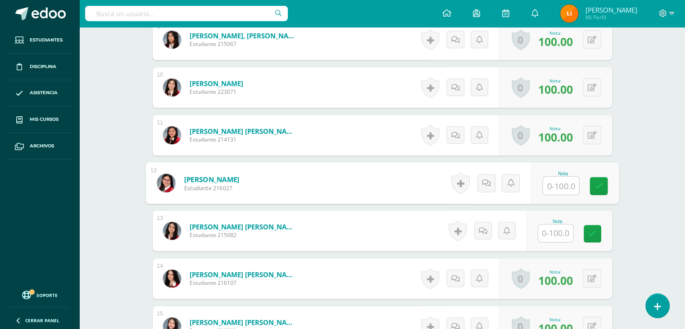
click at [562, 184] on input "text" at bounding box center [560, 185] width 36 height 18
type input "100"
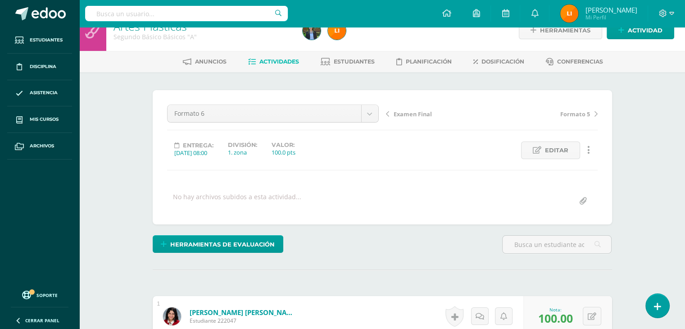
scroll to position [4, 0]
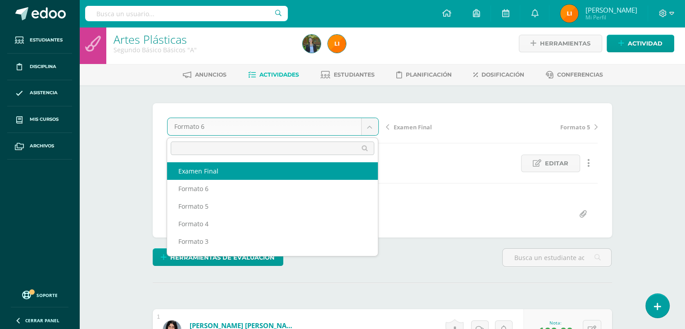
select select "/dashboard/teacher/grade-activity/212084/"
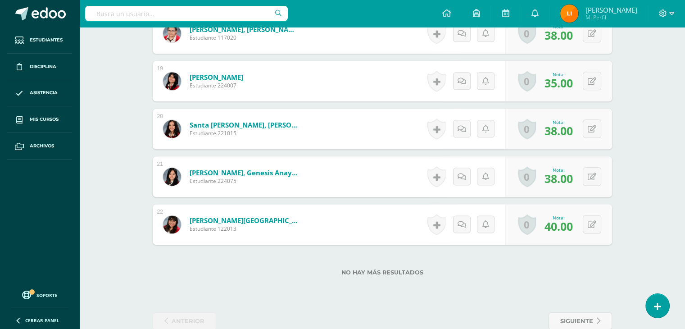
scroll to position [1129, 0]
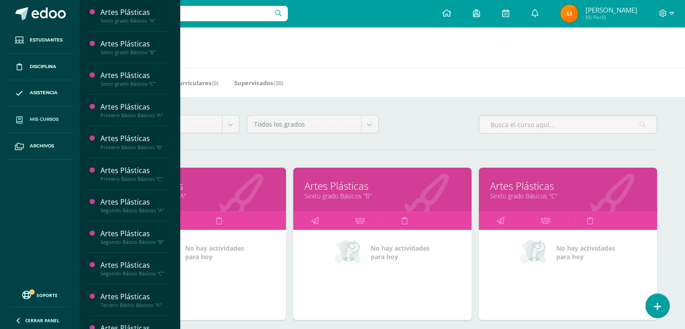
click at [367, 191] on link "Sexto grado Básicos "B"" at bounding box center [382, 195] width 156 height 9
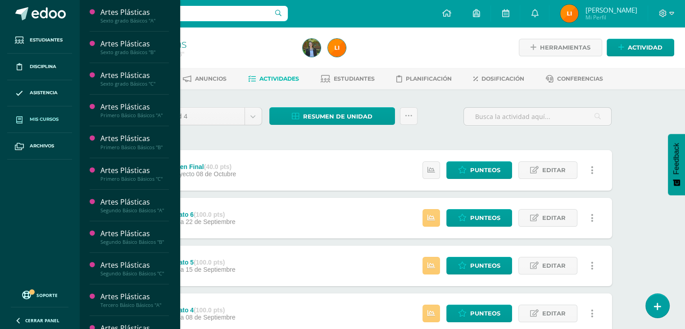
click at [46, 115] on link "Mis cursos" at bounding box center [39, 119] width 65 height 27
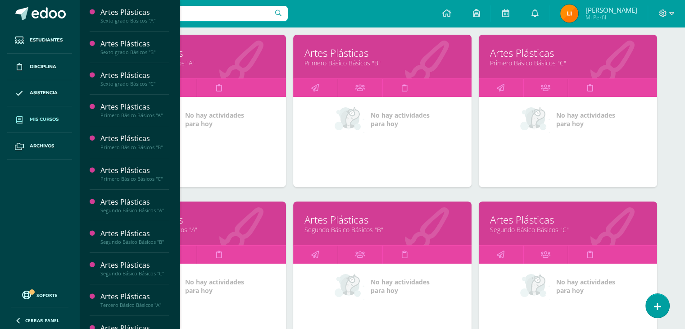
scroll to position [315, 0]
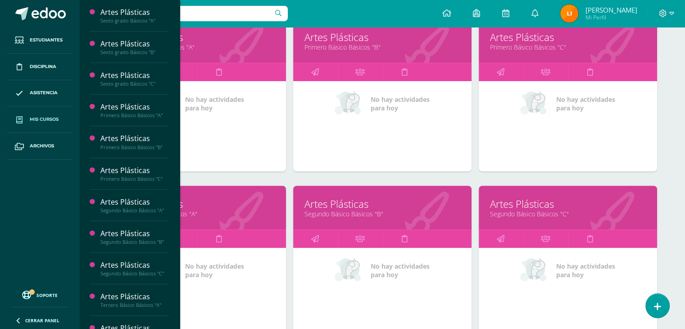
click at [375, 212] on link "Segundo Básico Básicos "B"" at bounding box center [382, 213] width 156 height 9
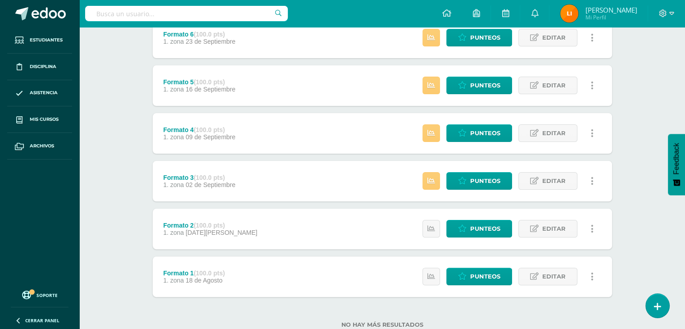
scroll to position [208, 0]
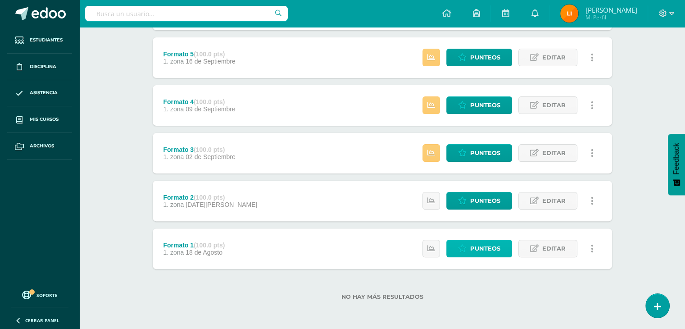
click at [476, 250] on span "Punteos" at bounding box center [485, 248] width 30 height 17
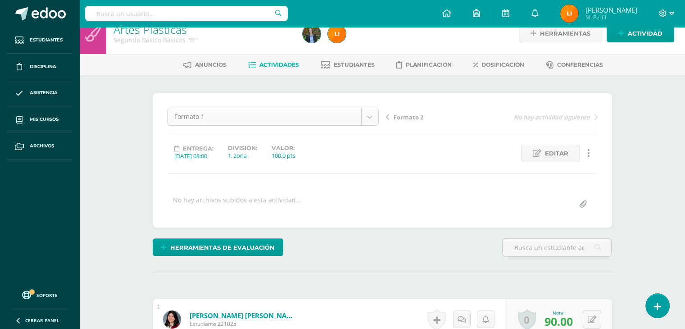
scroll to position [29, 0]
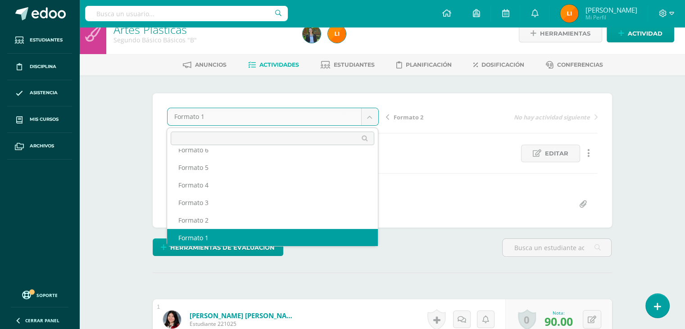
scroll to position [21, 0]
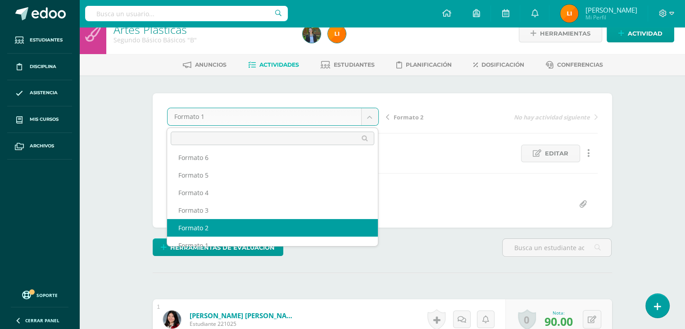
select select "/dashboard/teacher/grade-activity/211802/"
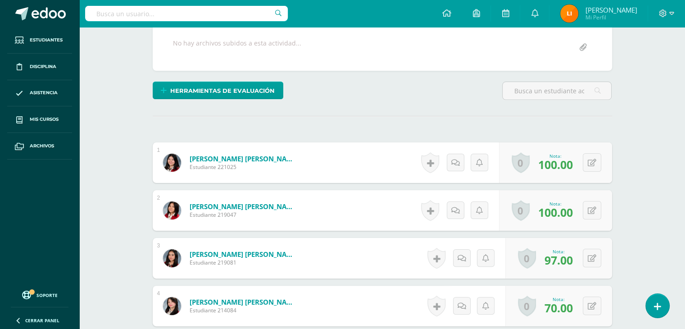
scroll to position [59, 0]
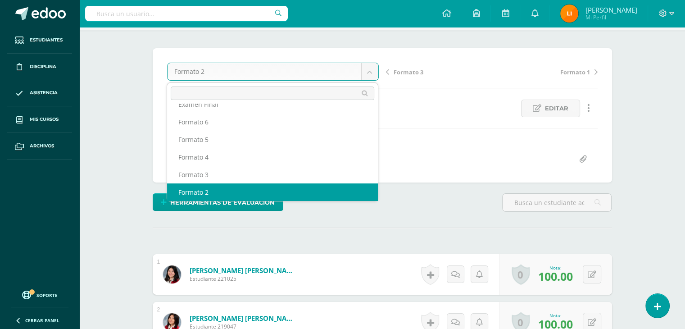
scroll to position [0, 0]
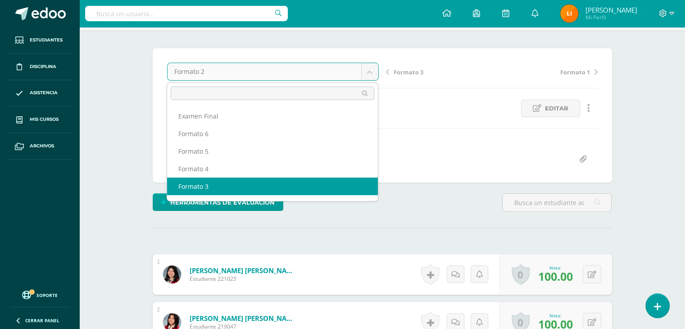
select select "/dashboard/teacher/grade-activity/211808/"
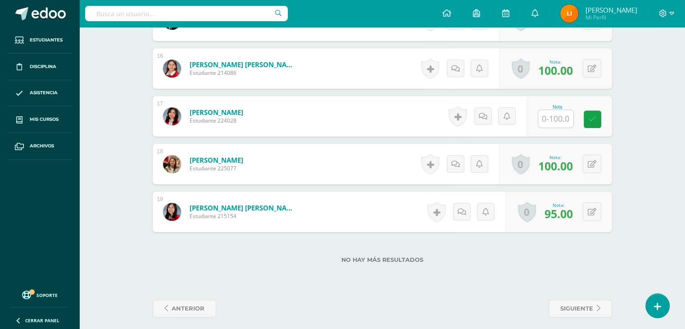
scroll to position [987, 0]
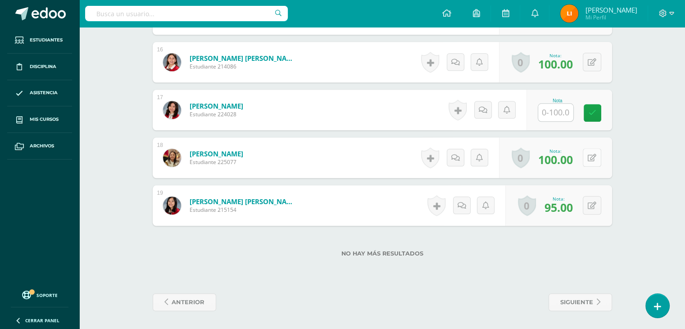
click at [592, 158] on button at bounding box center [591, 157] width 18 height 18
type input "100"
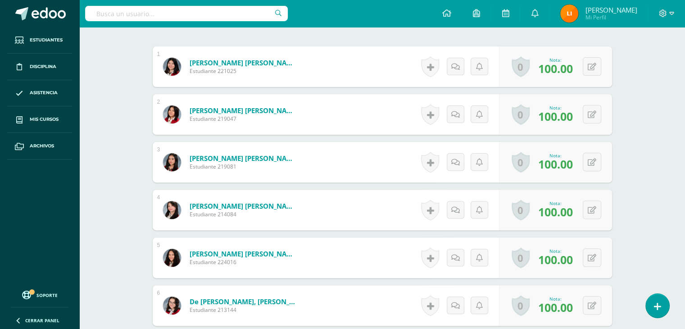
scroll to position [41, 0]
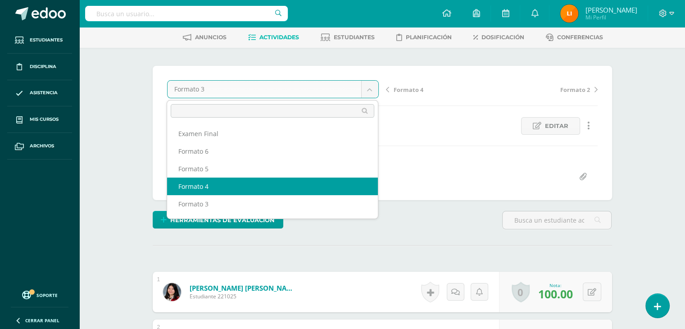
select select "/dashboard/teacher/grade-activity/211814/"
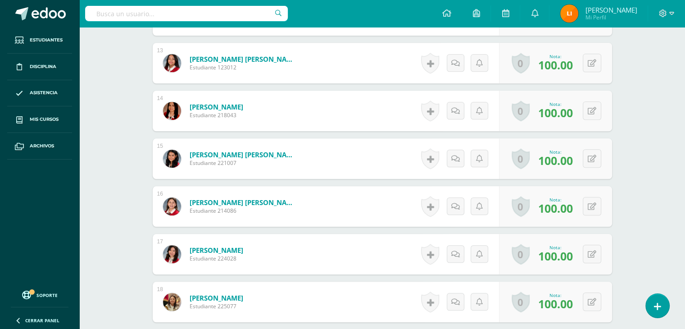
scroll to position [942, 0]
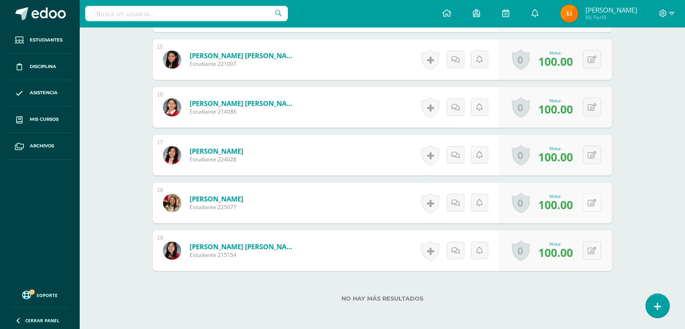
click at [588, 206] on button at bounding box center [591, 202] width 18 height 18
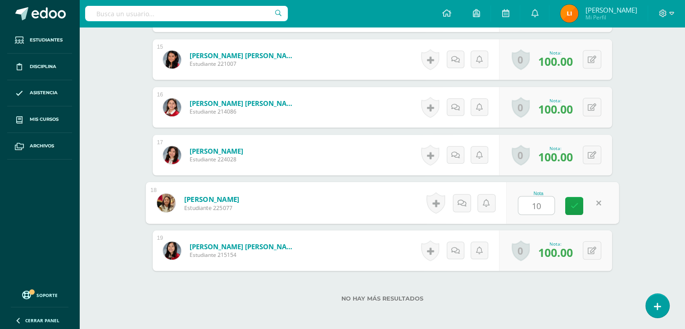
type input "100"
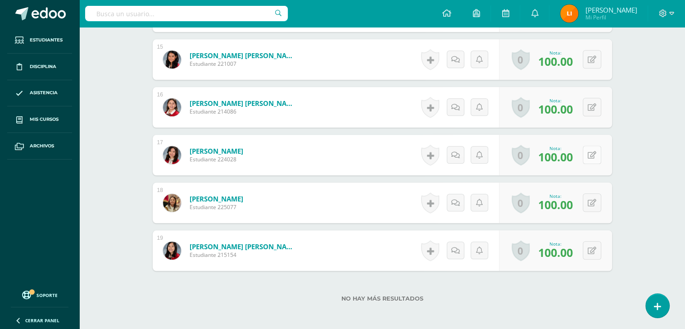
click at [591, 150] on button at bounding box center [591, 154] width 18 height 18
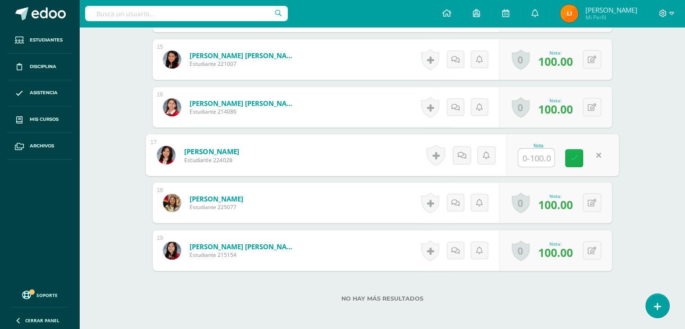
click at [575, 166] on link at bounding box center [574, 158] width 18 height 18
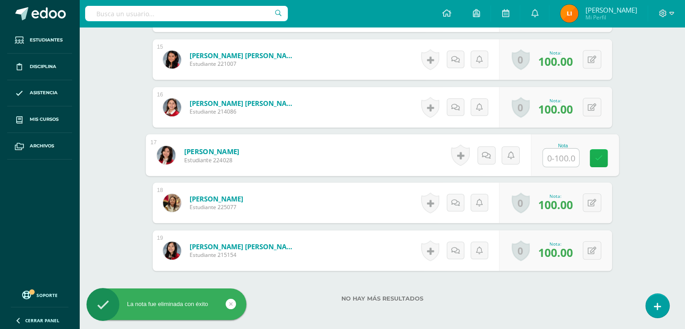
click at [592, 154] on link at bounding box center [598, 158] width 18 height 18
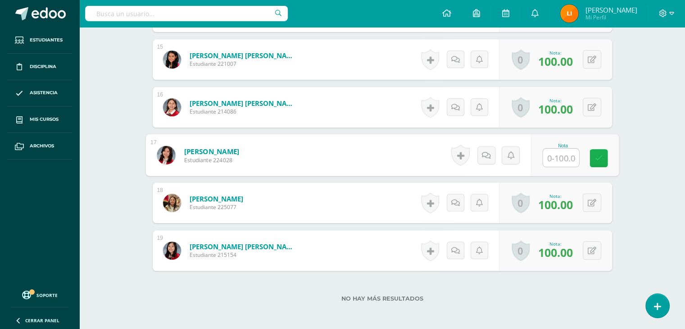
click at [597, 162] on link at bounding box center [598, 158] width 18 height 18
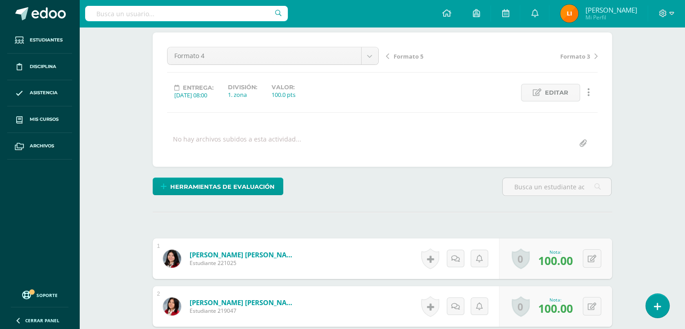
scroll to position [0, 0]
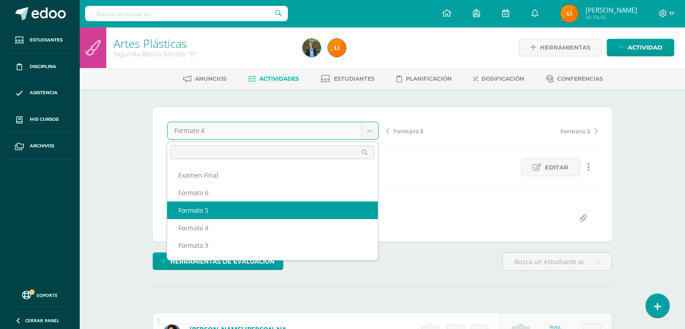
select select "/dashboard/teacher/grade-activity/211820/"
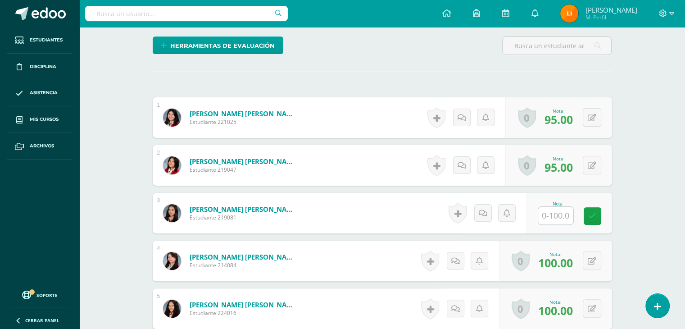
scroll to position [226, 0]
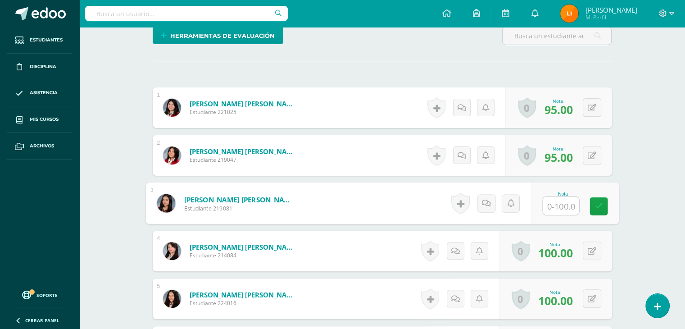
click at [566, 206] on input "text" at bounding box center [560, 206] width 36 height 18
type input "7"
type input "75"
click at [592, 246] on button at bounding box center [591, 250] width 18 height 18
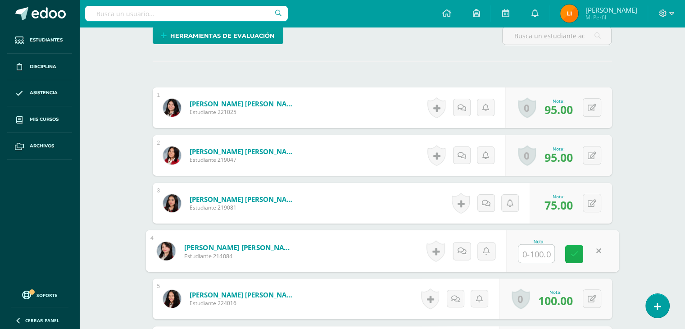
click at [574, 252] on icon at bounding box center [574, 254] width 8 height 8
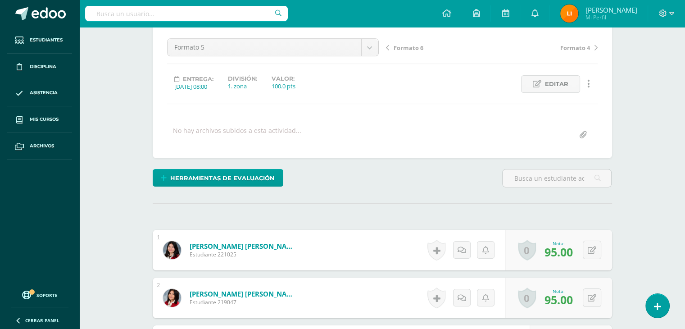
scroll to position [0, 0]
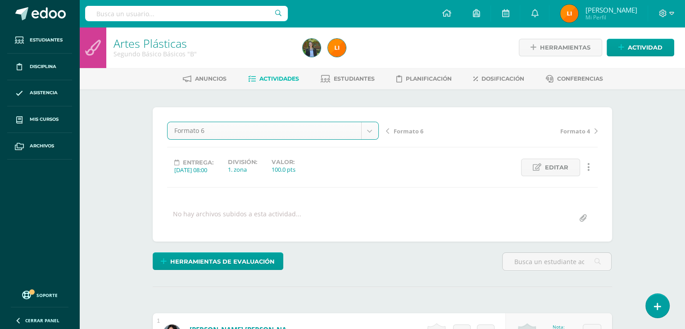
select select "/dashboard/teacher/grade-activity/211829/"
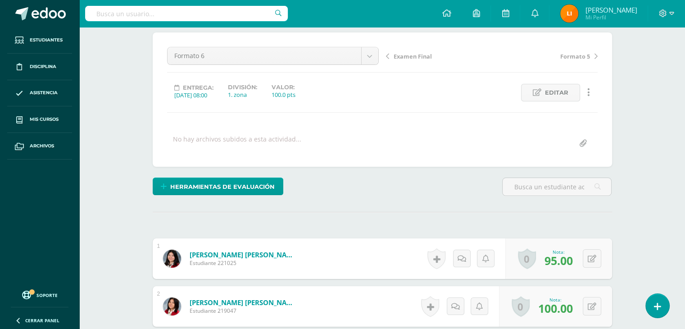
scroll to position [90, 0]
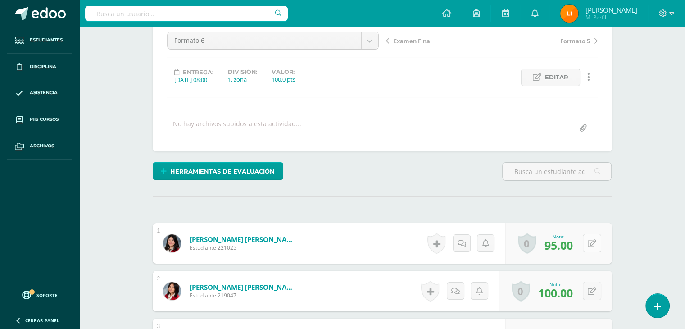
click at [592, 238] on button at bounding box center [591, 243] width 18 height 18
type input "85"
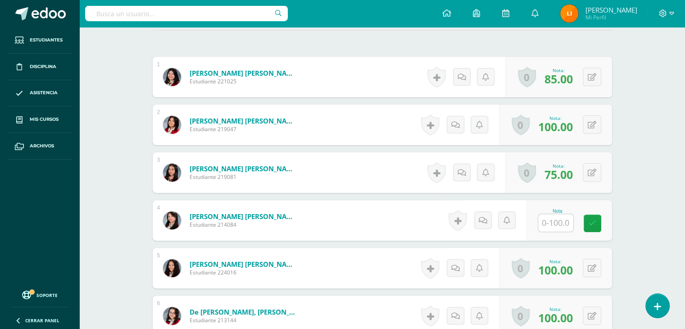
scroll to position [270, 0]
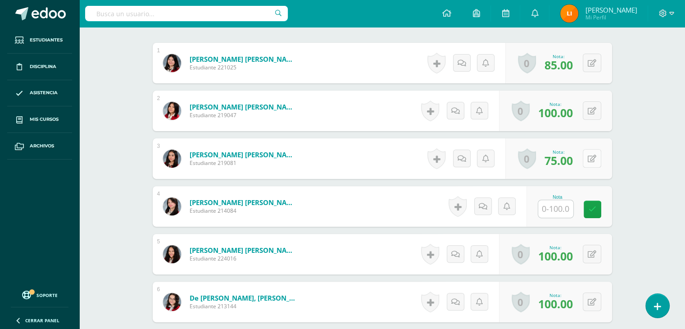
click at [591, 155] on button at bounding box center [591, 158] width 18 height 18
click at [569, 163] on link at bounding box center [574, 162] width 18 height 18
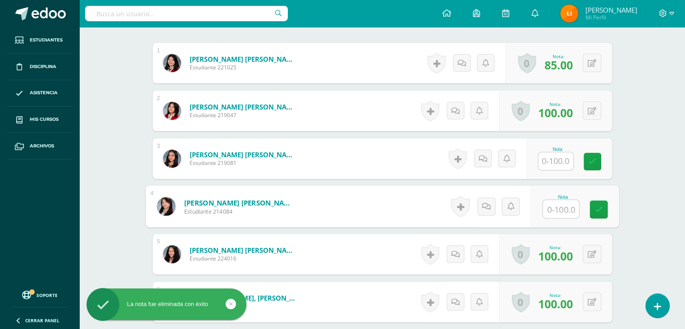
click at [556, 209] on input "text" at bounding box center [560, 209] width 36 height 18
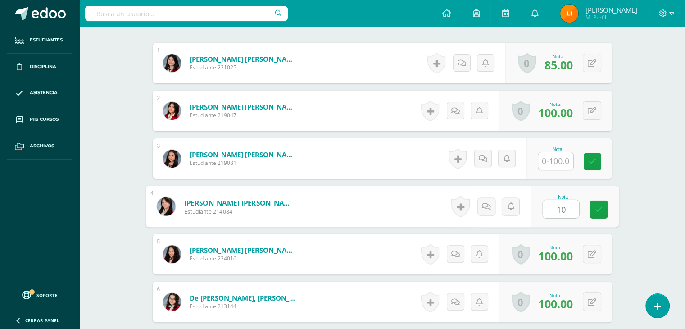
type input "100"
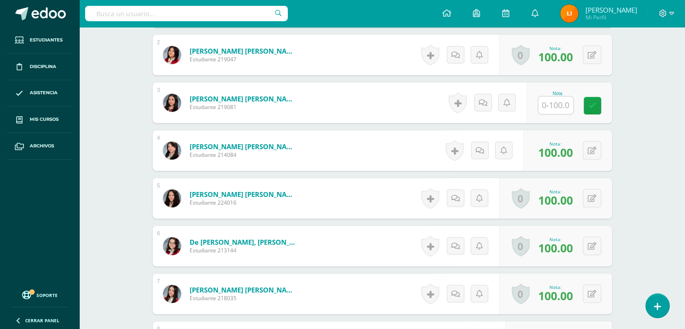
scroll to position [315, 0]
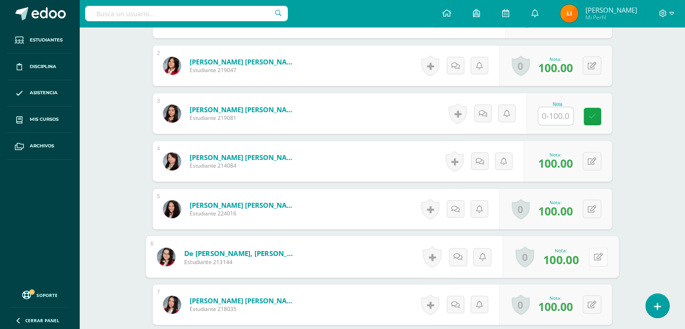
click at [583, 254] on div "0 Logros Logros obtenidos Aún no hay logros agregados Nota: 100.00" at bounding box center [560, 257] width 116 height 42
click at [599, 254] on icon at bounding box center [597, 257] width 9 height 8
type input "90"
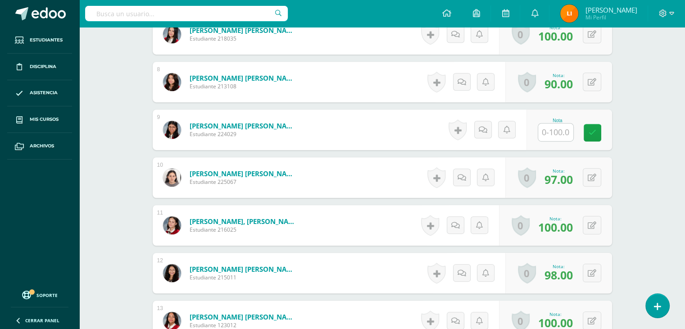
scroll to position [630, 0]
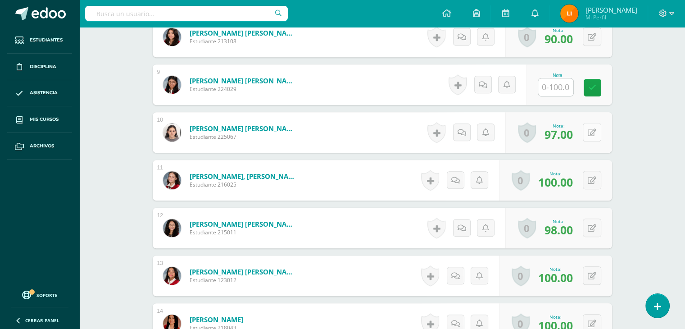
click at [594, 130] on icon at bounding box center [591, 133] width 9 height 8
type input "100"
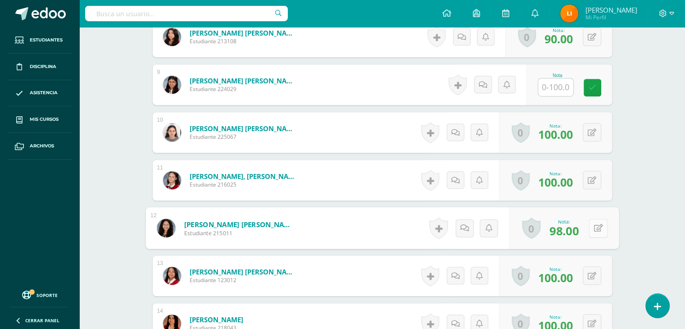
click at [592, 229] on button at bounding box center [597, 227] width 19 height 19
click at [592, 229] on link at bounding box center [592, 228] width 18 height 18
click at [592, 229] on button at bounding box center [597, 227] width 19 height 19
type input "100"
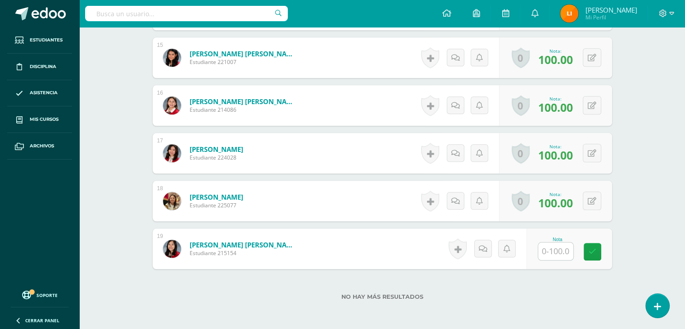
scroll to position [945, 0]
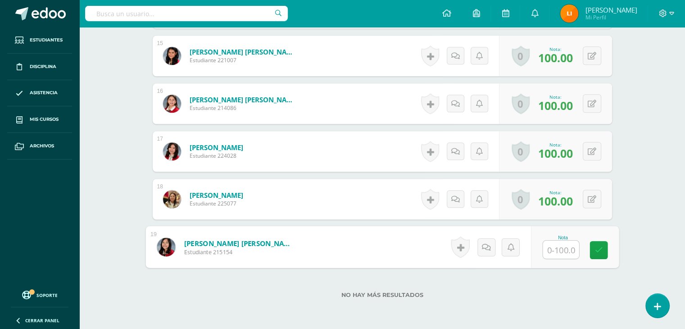
click at [552, 252] on input "text" at bounding box center [560, 249] width 36 height 18
type input "100"
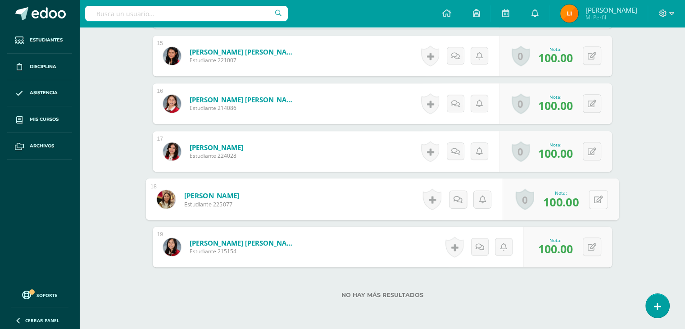
click at [596, 196] on button at bounding box center [597, 199] width 19 height 19
click at [576, 203] on icon at bounding box center [574, 202] width 8 height 8
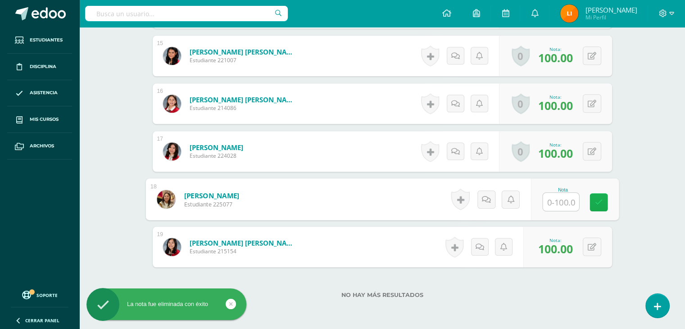
click at [592, 200] on link at bounding box center [598, 202] width 18 height 18
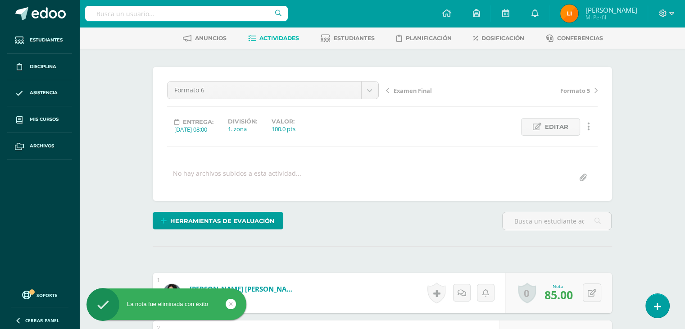
scroll to position [0, 0]
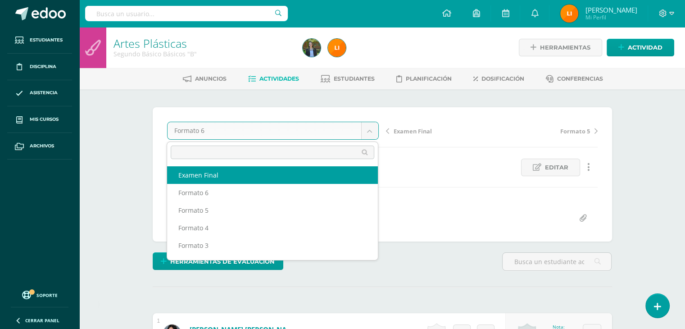
select select "/dashboard/teacher/grade-activity/212078/"
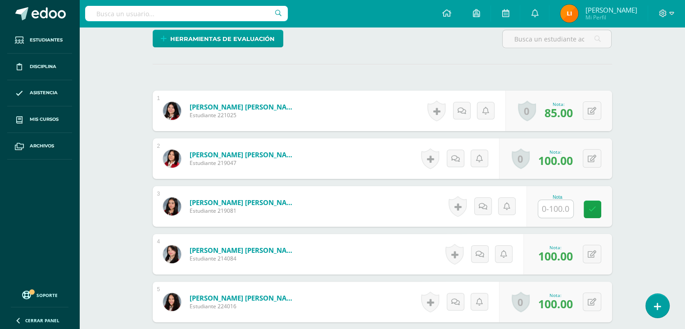
scroll to position [225, 0]
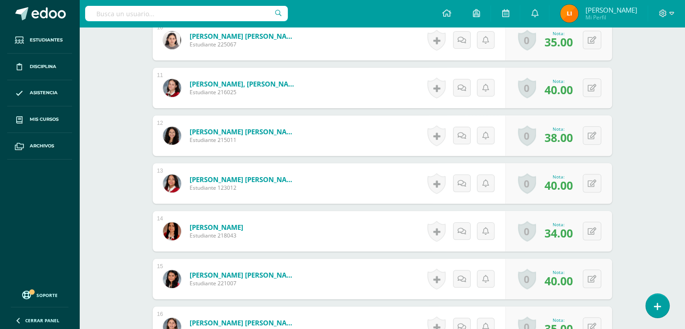
scroll to position [627, 0]
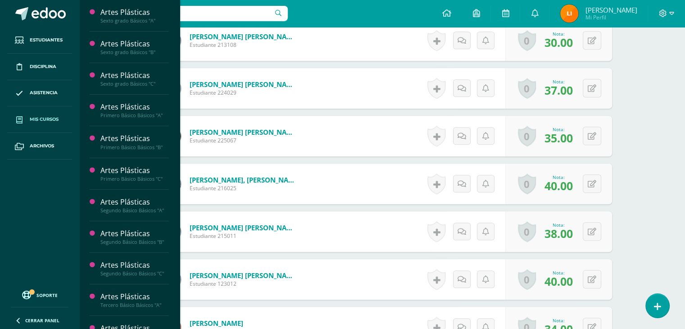
click at [40, 119] on span "Mis cursos" at bounding box center [44, 119] width 29 height 7
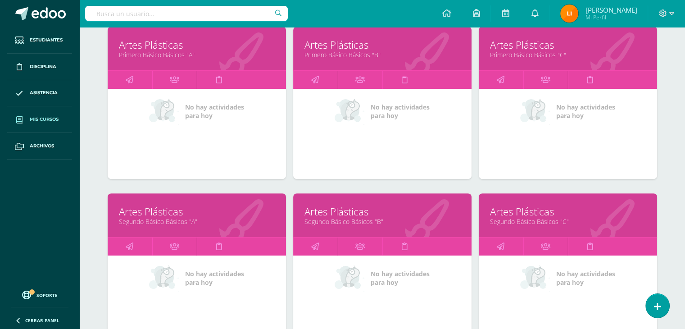
scroll to position [360, 0]
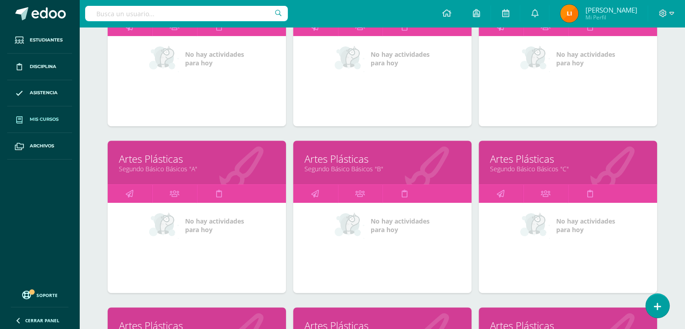
click at [507, 153] on link "Artes Plásticas" at bounding box center [568, 159] width 156 height 14
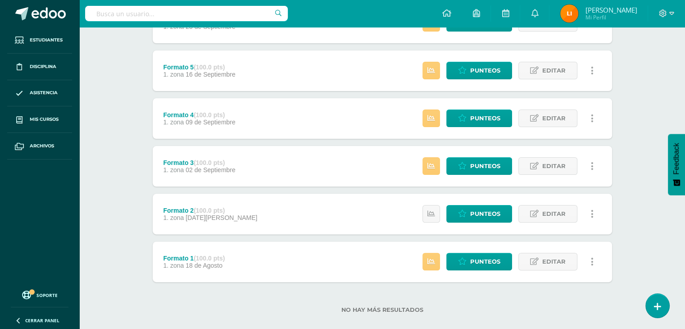
scroll to position [208, 0]
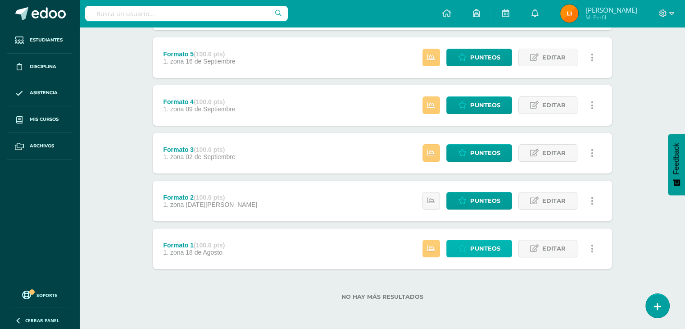
click at [486, 242] on span "Punteos" at bounding box center [485, 248] width 30 height 17
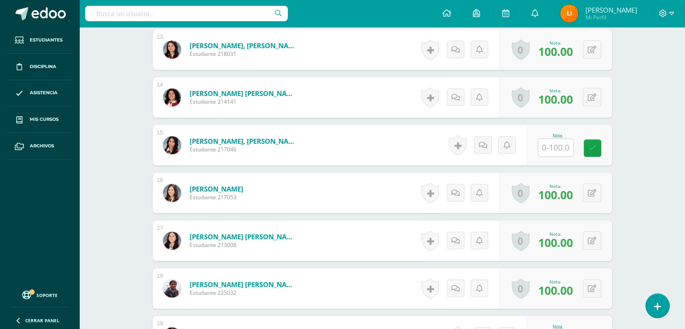
scroll to position [811, 0]
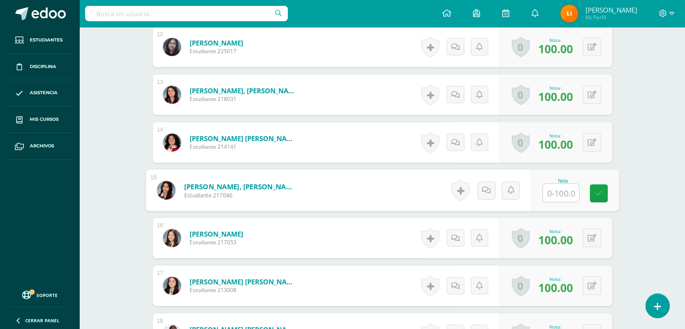
click at [548, 190] on input "text" at bounding box center [560, 193] width 36 height 18
type input "100"
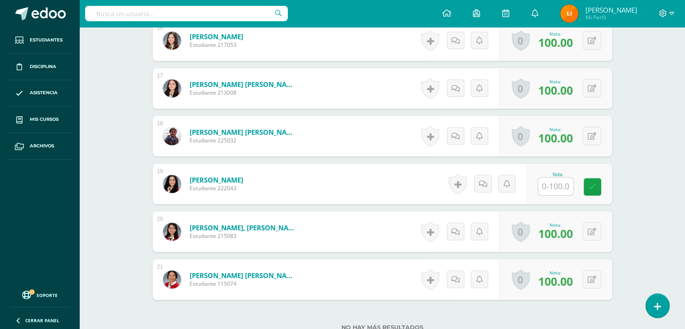
scroll to position [1036, 0]
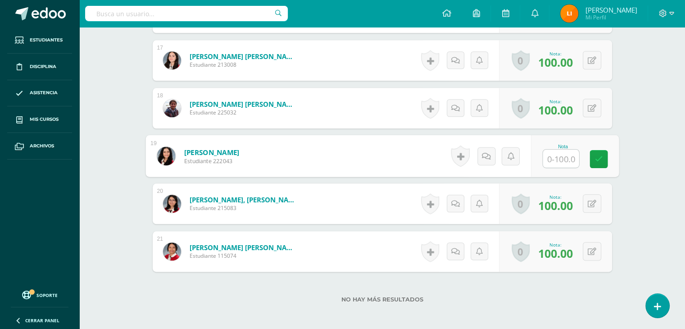
click at [561, 160] on input "text" at bounding box center [560, 158] width 36 height 18
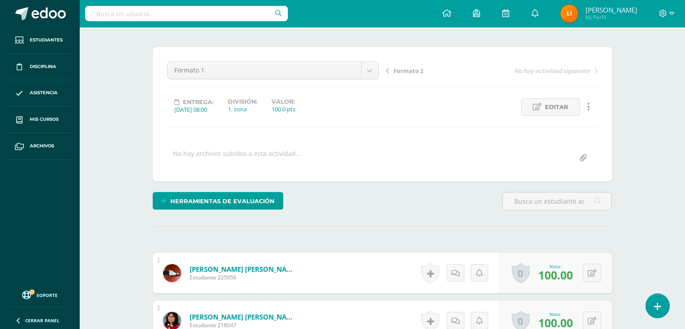
scroll to position [46, 0]
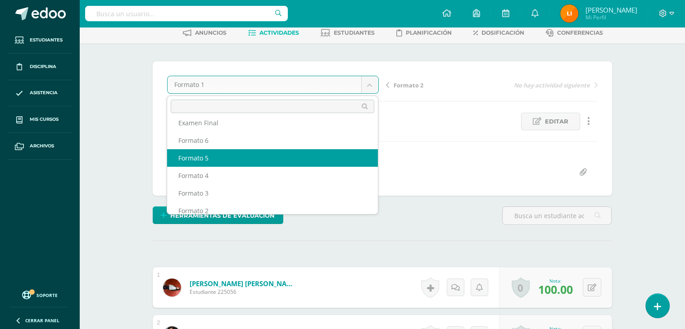
scroll to position [0, 0]
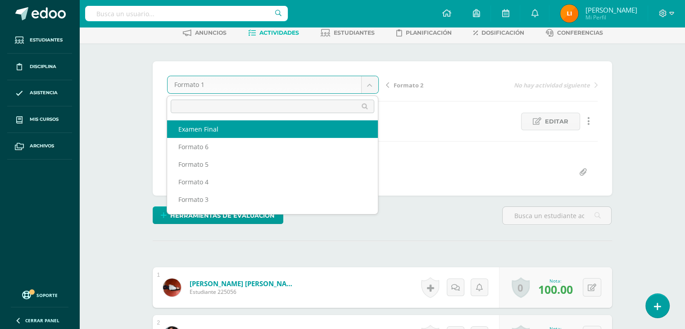
select select "/dashboard/teacher/grade-activity/212090/"
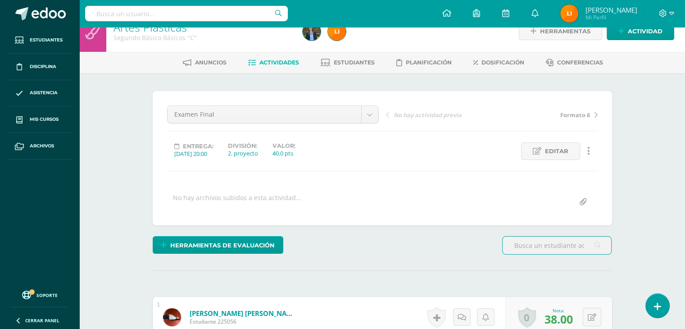
scroll to position [1, 0]
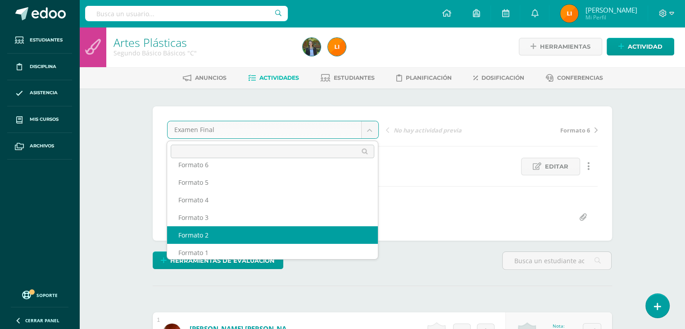
scroll to position [32, 0]
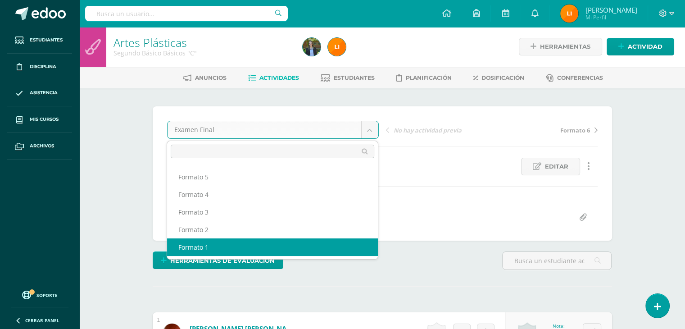
select select "/dashboard/teacher/grade-activity/211797/"
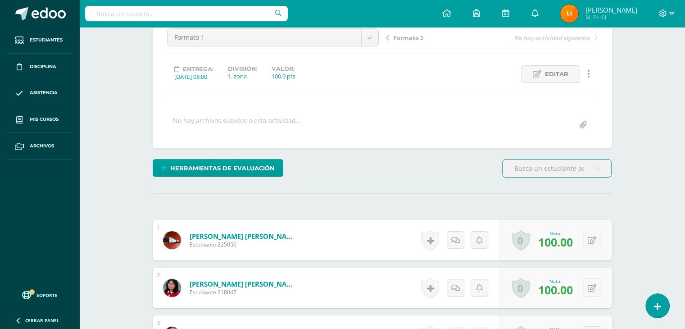
scroll to position [86, 0]
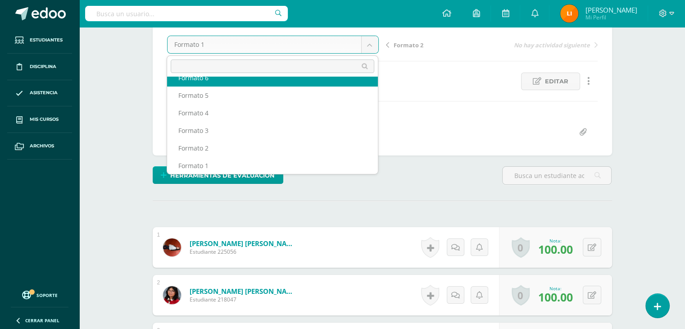
scroll to position [21, 0]
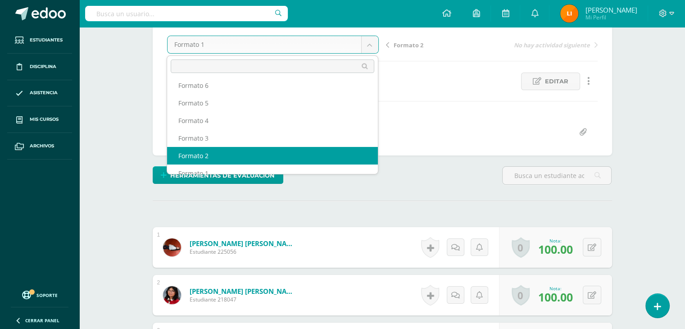
select select "/dashboard/teacher/grade-activity/211803/"
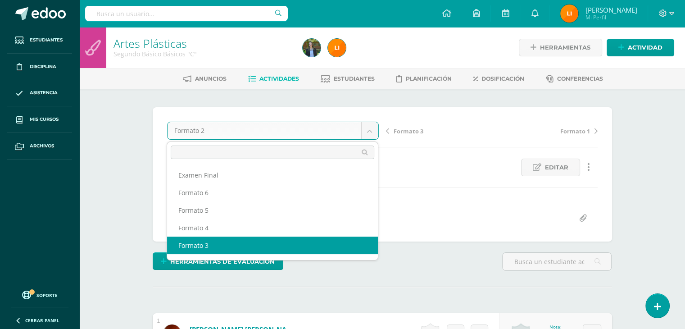
select select "/dashboard/teacher/grade-activity/211809/"
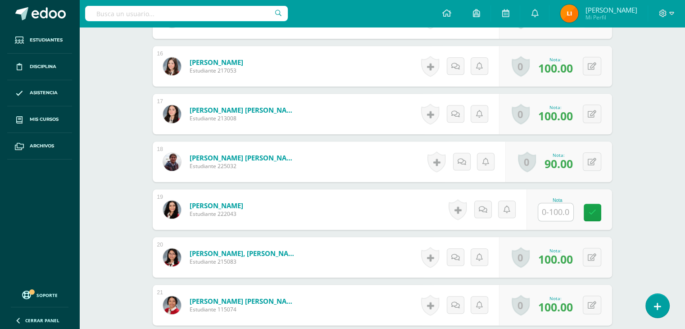
scroll to position [991, 0]
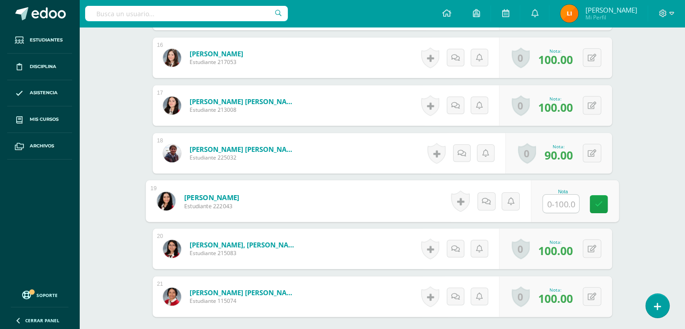
click at [561, 195] on input "text" at bounding box center [560, 203] width 36 height 18
type input "90"
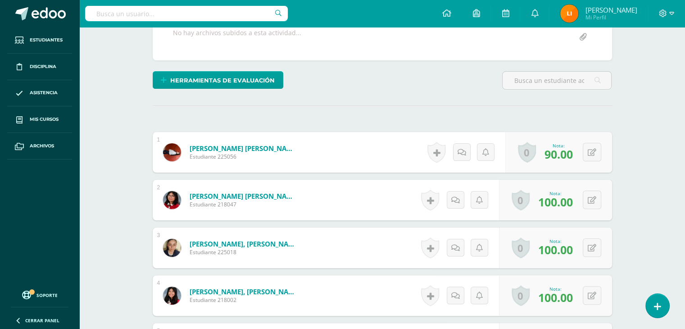
scroll to position [0, 0]
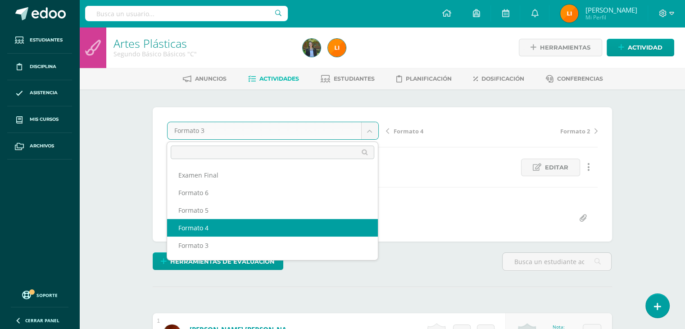
select select "/dashboard/teacher/grade-activity/211815/"
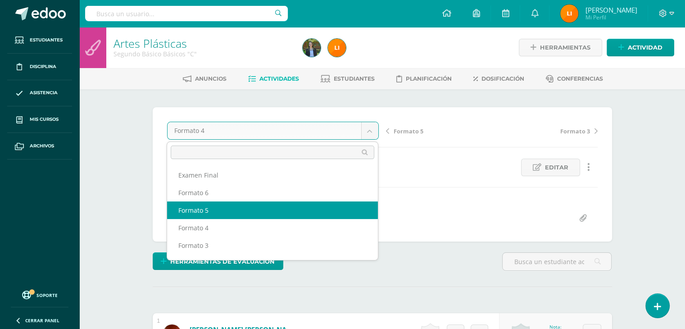
select select "/dashboard/teacher/grade-activity/211821/"
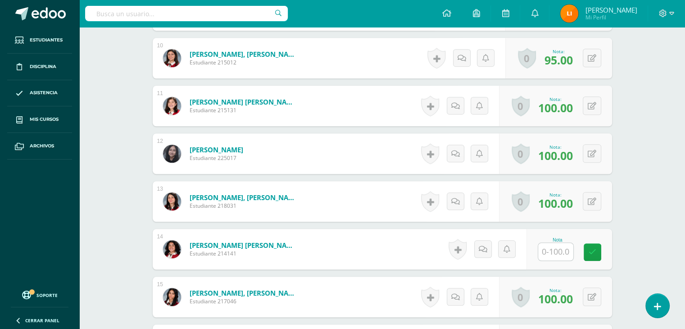
scroll to position [721, 0]
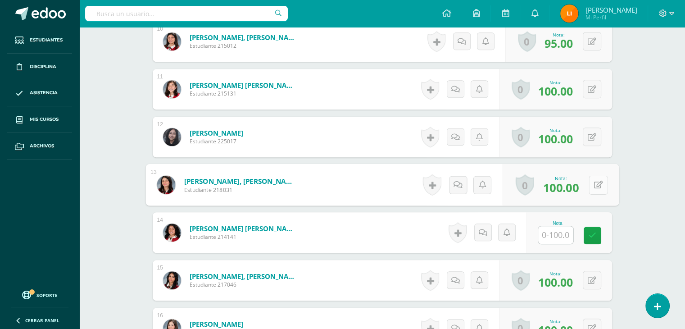
click at [592, 180] on button at bounding box center [597, 184] width 19 height 19
click at [577, 179] on link at bounding box center [574, 188] width 18 height 18
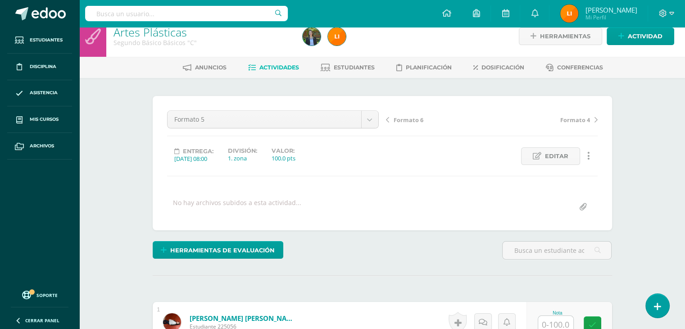
scroll to position [0, 0]
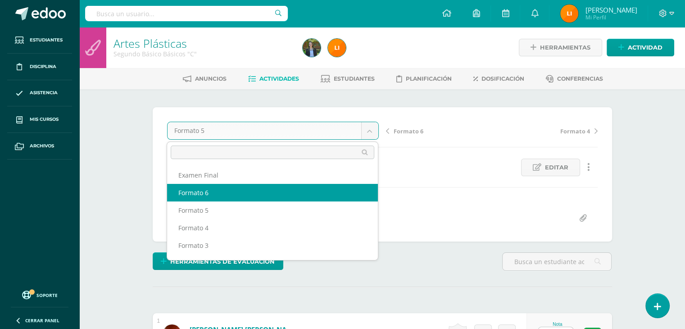
select select "/dashboard/teacher/grade-activity/211830/"
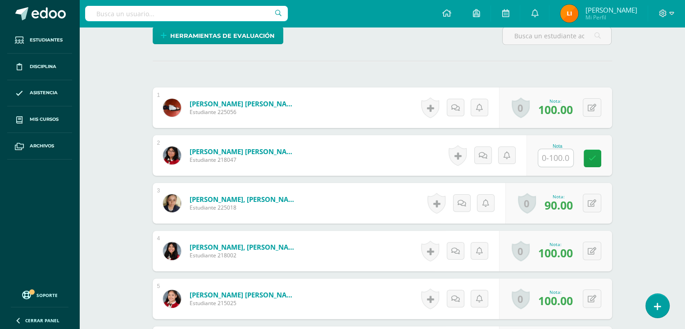
scroll to position [226, 0]
click at [560, 154] on input "text" at bounding box center [555, 158] width 35 height 18
click at [562, 165] on input "text" at bounding box center [560, 158] width 36 height 18
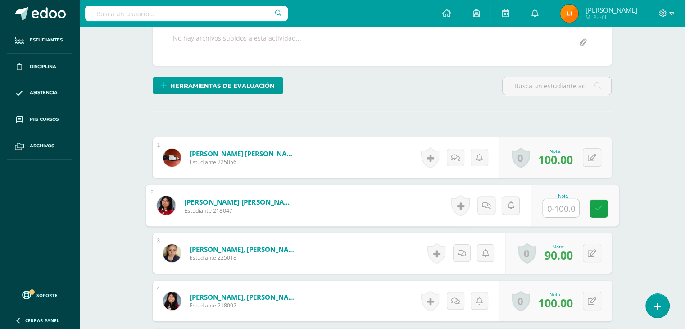
scroll to position [181, 0]
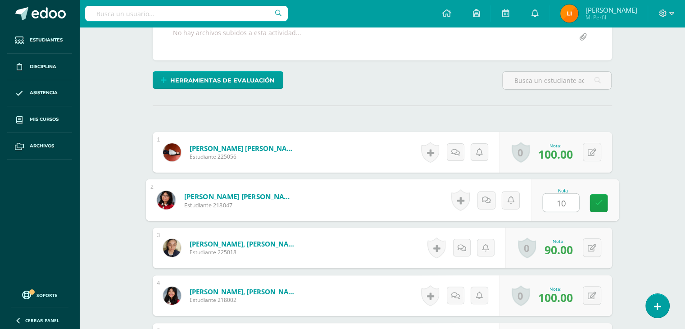
type input "100"
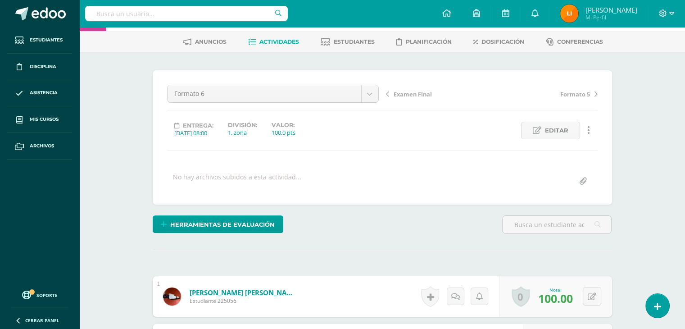
scroll to position [0, 0]
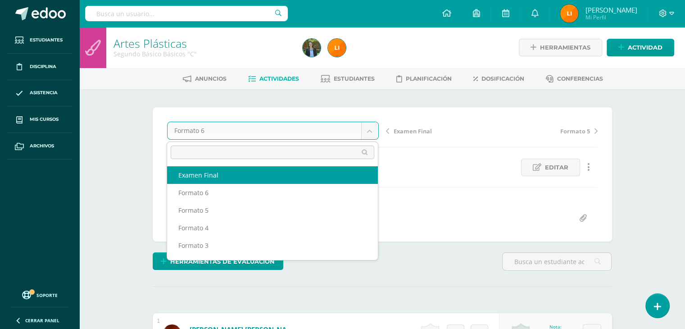
select select "/dashboard/teacher/grade-activity/212090/"
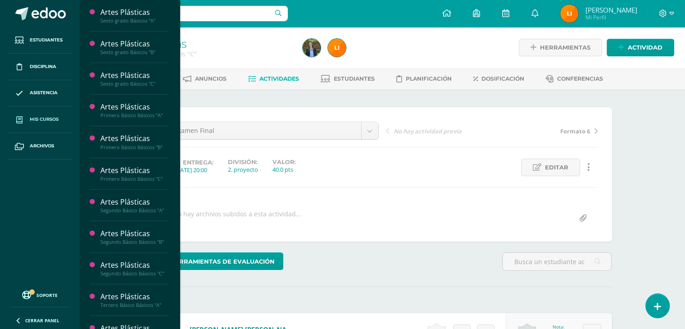
click at [39, 122] on span "Mis cursos" at bounding box center [44, 119] width 29 height 7
click at [35, 120] on span "Mis cursos" at bounding box center [44, 119] width 29 height 7
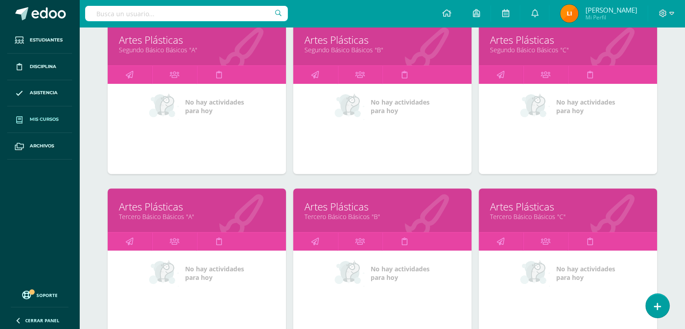
scroll to position [484, 0]
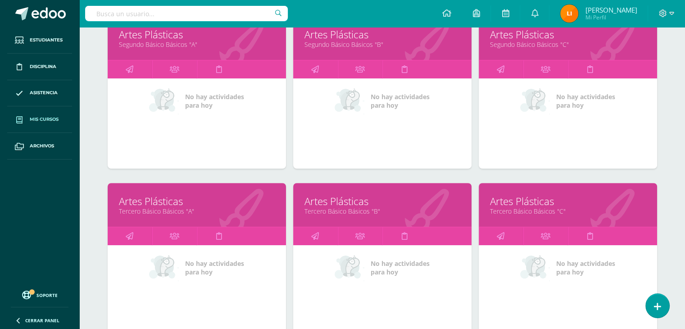
click at [202, 201] on link "Artes Plásticas" at bounding box center [197, 201] width 156 height 14
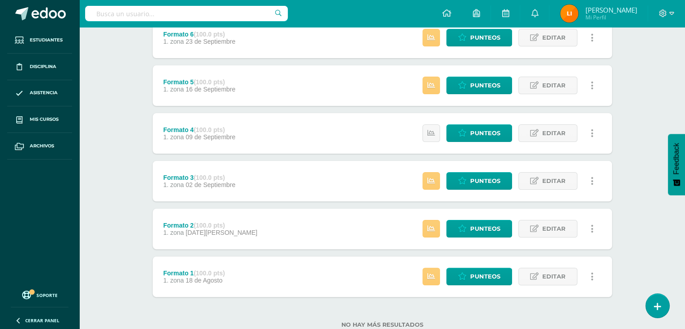
scroll to position [208, 0]
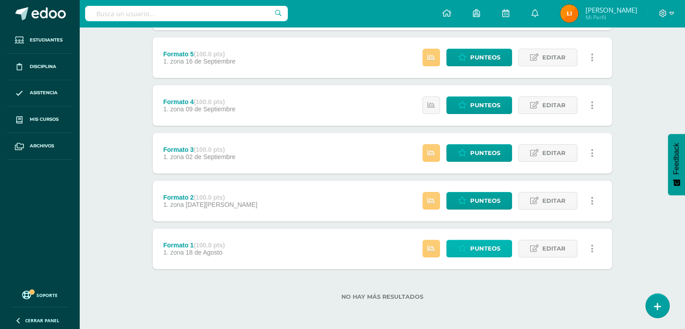
click at [478, 245] on span "Punteos" at bounding box center [485, 248] width 30 height 17
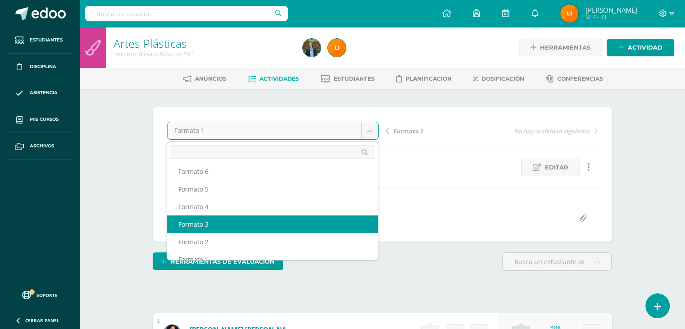
scroll to position [29, 0]
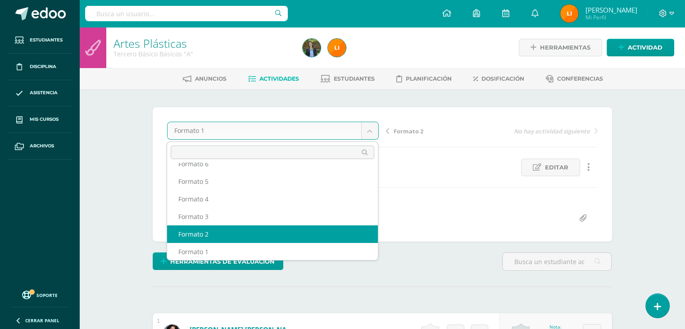
select select "/dashboard/teacher/grade-activity/211804/"
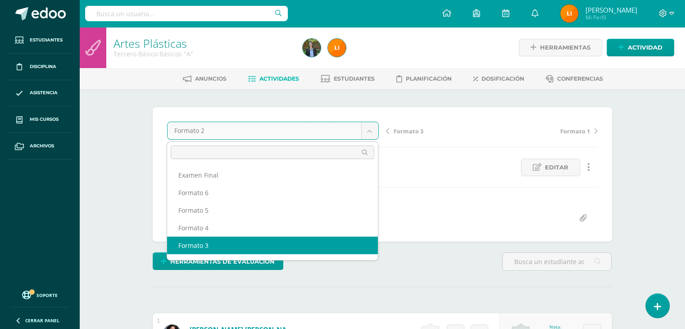
select select "/dashboard/teacher/grade-activity/211810/"
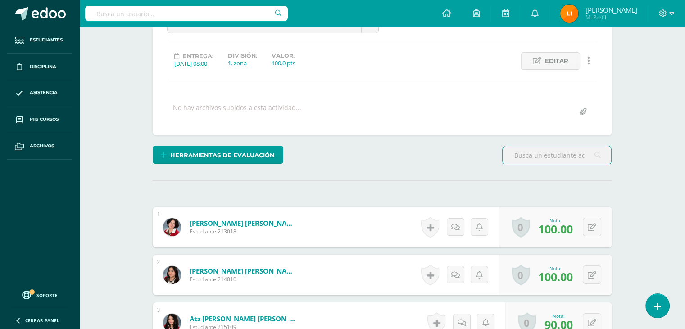
scroll to position [0, 0]
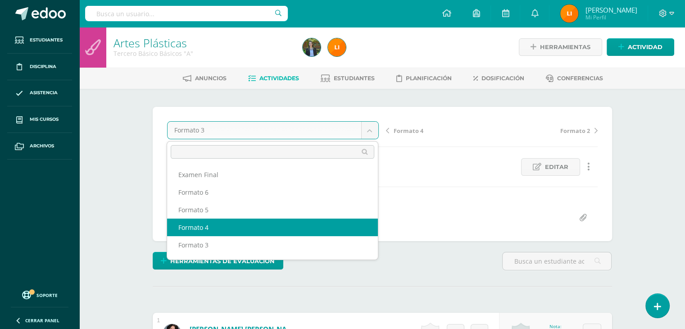
select select "/dashboard/teacher/grade-activity/211816/"
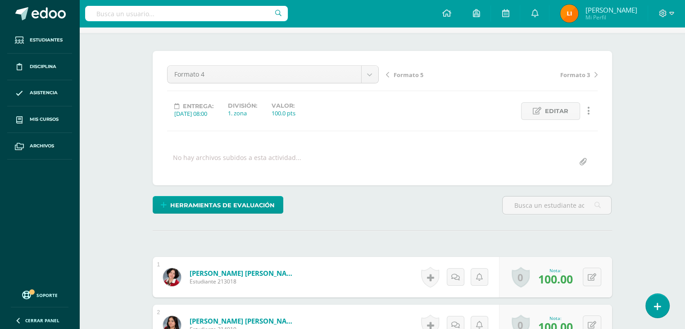
scroll to position [52, 0]
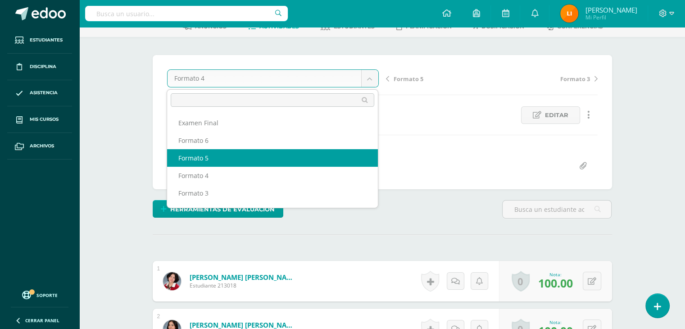
select select "/dashboard/teacher/grade-activity/211822/"
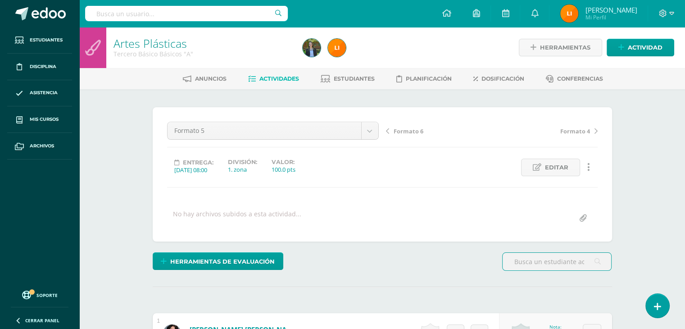
scroll to position [0, 0]
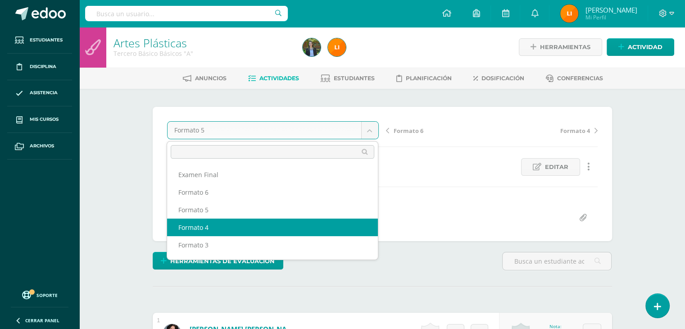
scroll to position [1, 0]
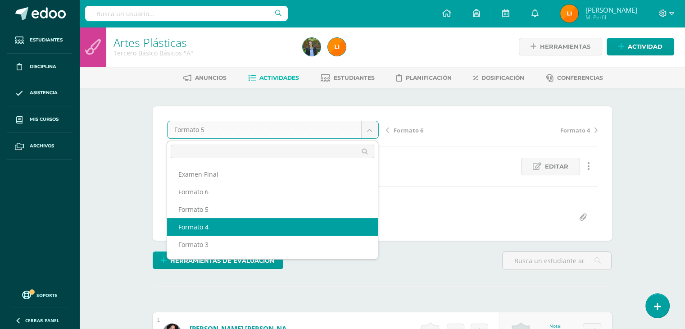
select select "/dashboard/teacher/grade-activity/211816/"
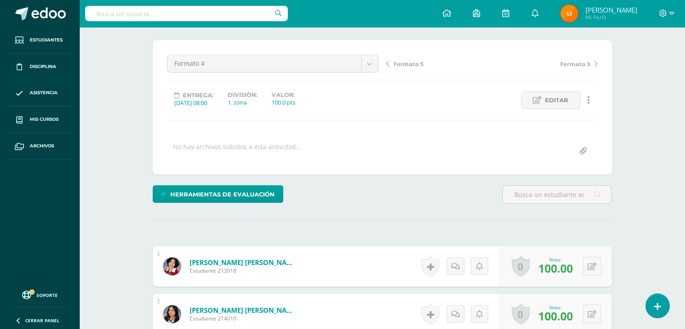
scroll to position [52, 0]
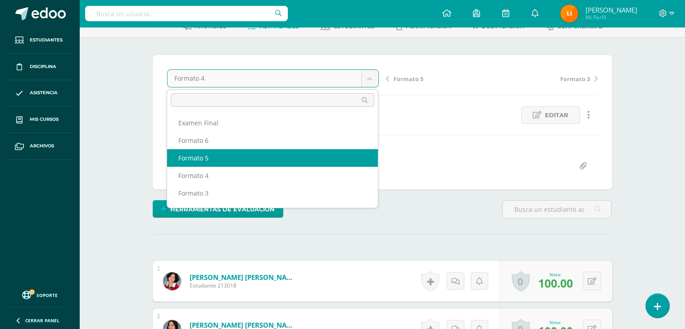
select select "/dashboard/teacher/grade-activity/211822/"
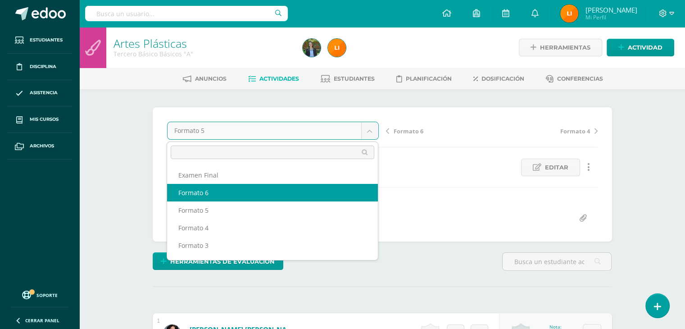
select select "/dashboard/teacher/grade-activity/211831/"
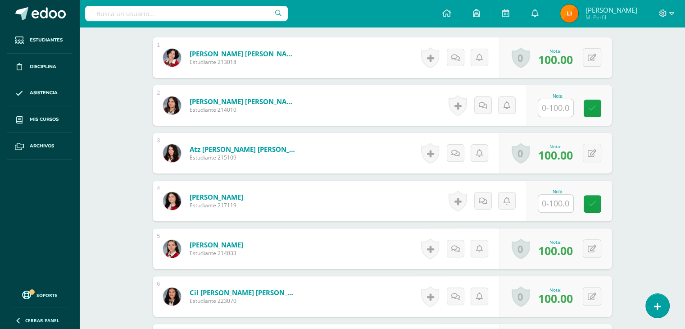
scroll to position [277, 0]
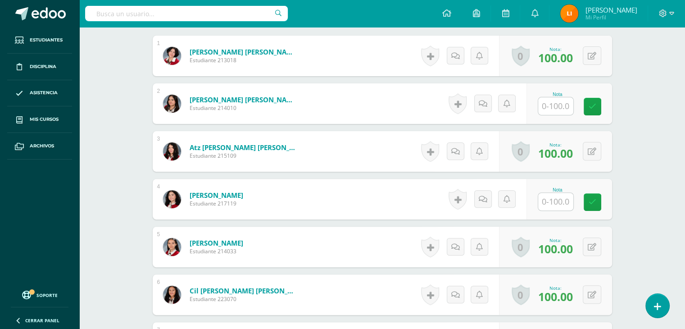
click at [555, 104] on input "text" at bounding box center [555, 106] width 35 height 18
type input "99"
click at [560, 196] on input "text" at bounding box center [555, 202] width 35 height 18
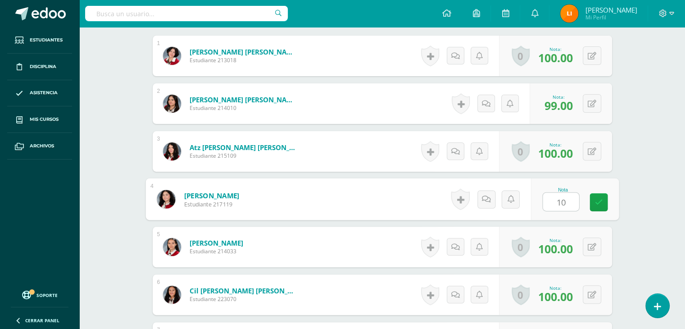
type input "100"
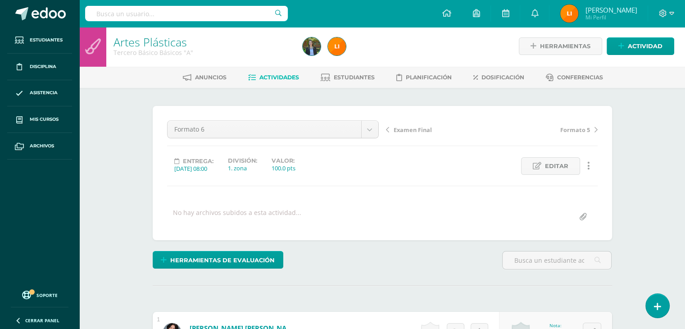
scroll to position [0, 0]
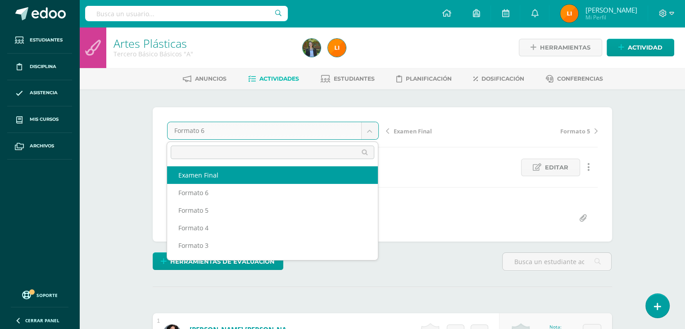
select select "/dashboard/teacher/grade-activity/212092/"
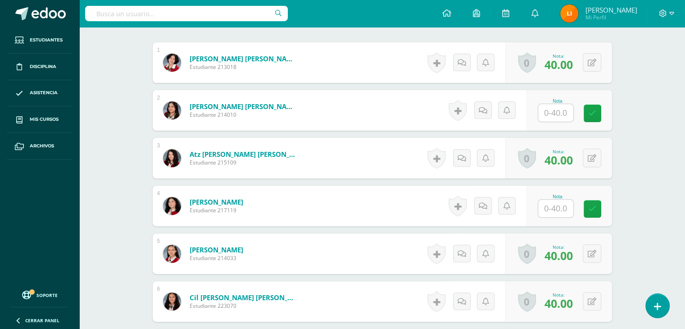
scroll to position [271, 0]
click at [566, 111] on input "text" at bounding box center [555, 113] width 35 height 18
type input "40"
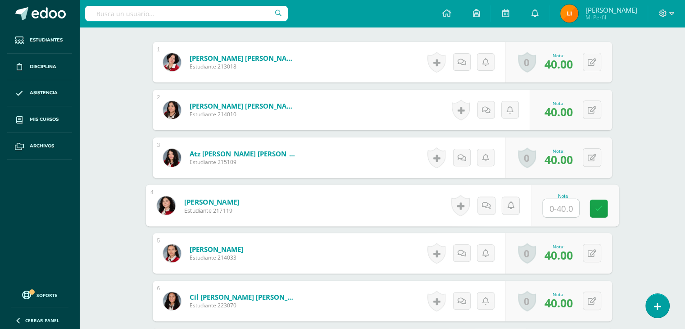
click at [552, 212] on input "text" at bounding box center [560, 208] width 36 height 18
type input "30"
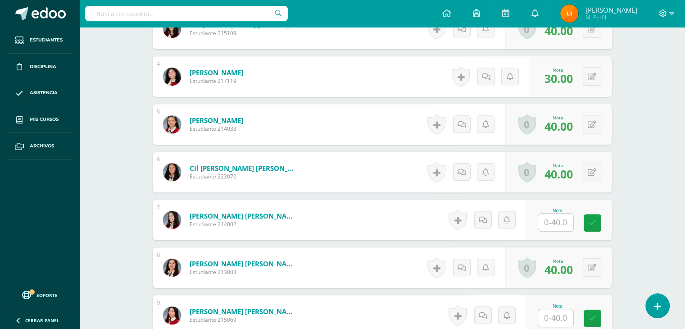
scroll to position [406, 0]
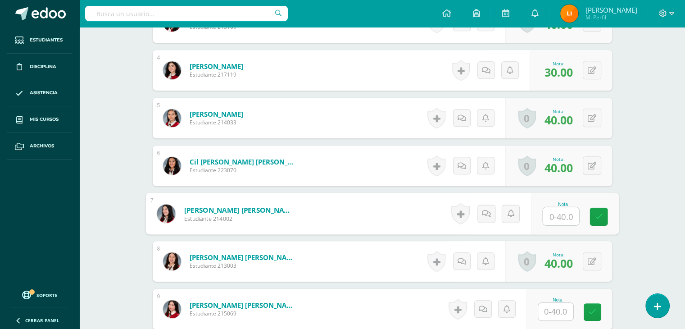
click at [550, 215] on input "text" at bounding box center [560, 216] width 36 height 18
type input "40"
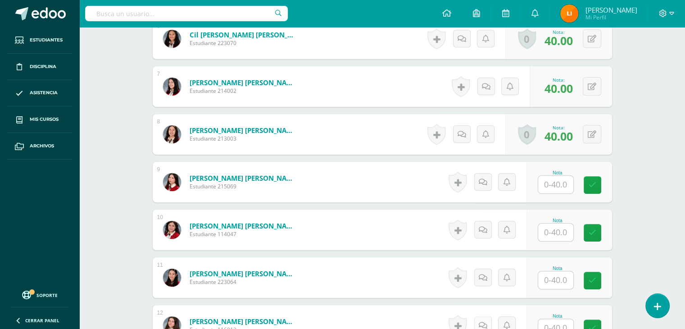
scroll to position [586, 0]
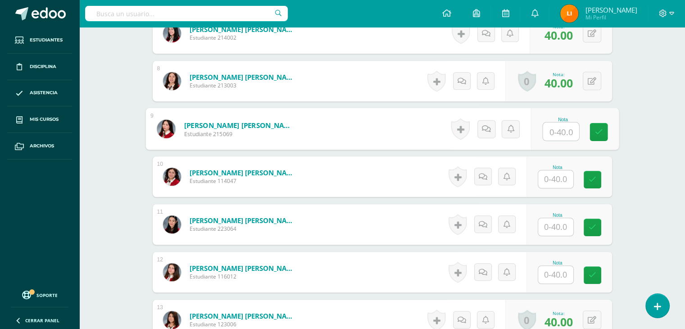
click at [553, 132] on input "text" at bounding box center [560, 131] width 36 height 18
type input "40"
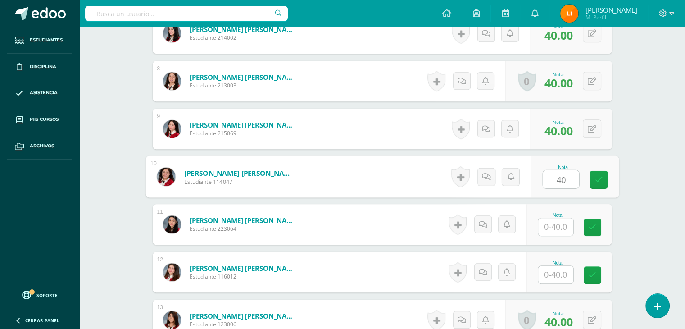
type input "40"
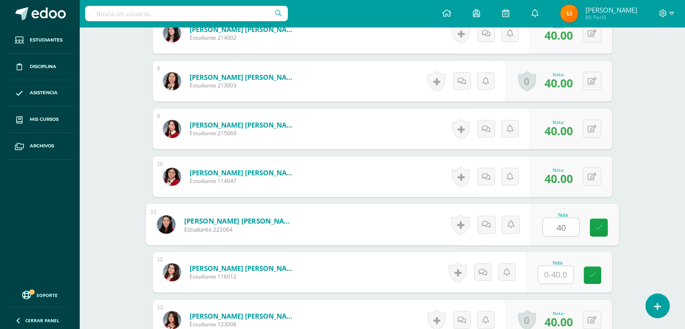
type input "40"
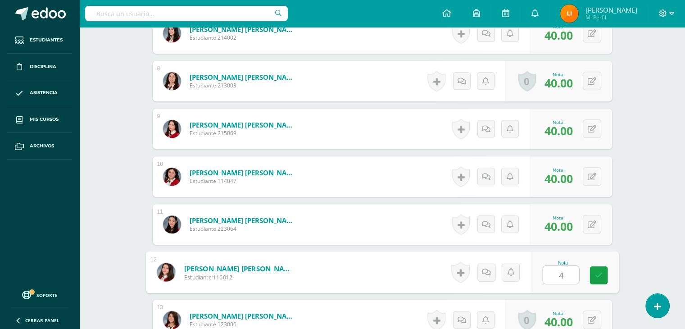
type input "40"
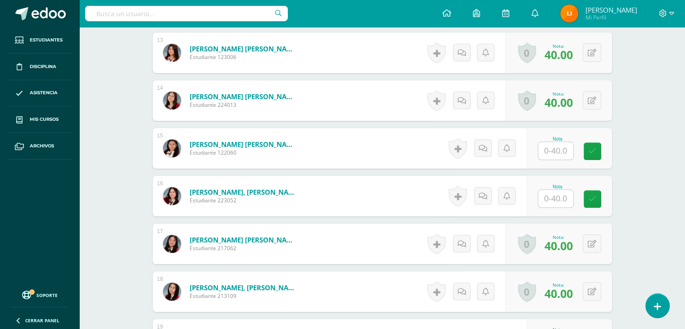
scroll to position [856, 0]
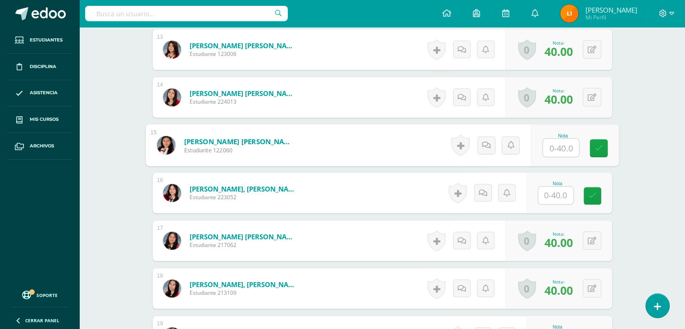
click at [567, 144] on input "text" at bounding box center [560, 148] width 36 height 18
type input "40"
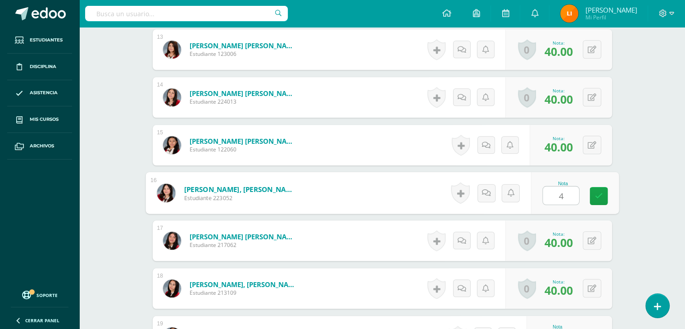
type input "40"
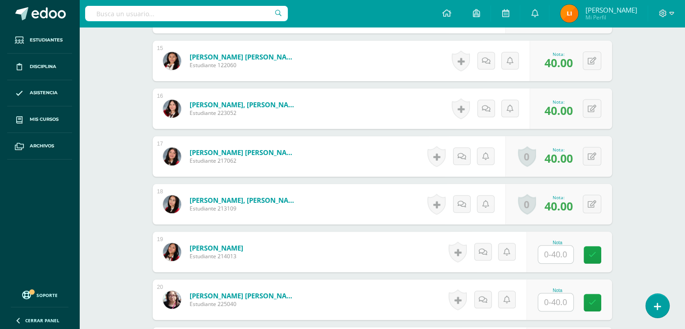
scroll to position [946, 0]
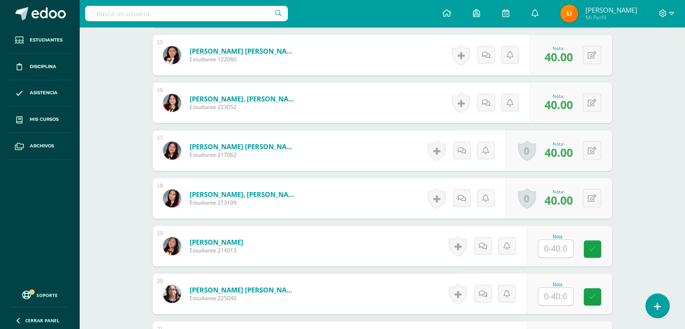
click at [555, 246] on input "text" at bounding box center [555, 248] width 35 height 18
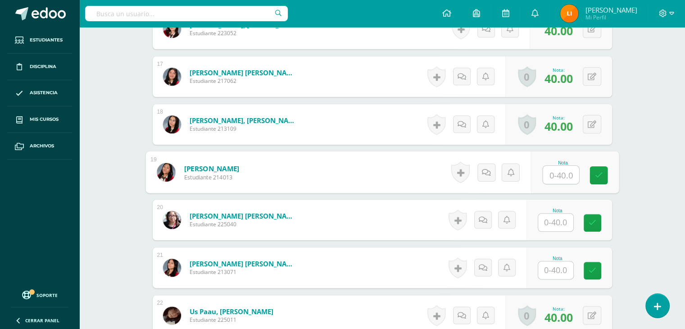
scroll to position [1036, 0]
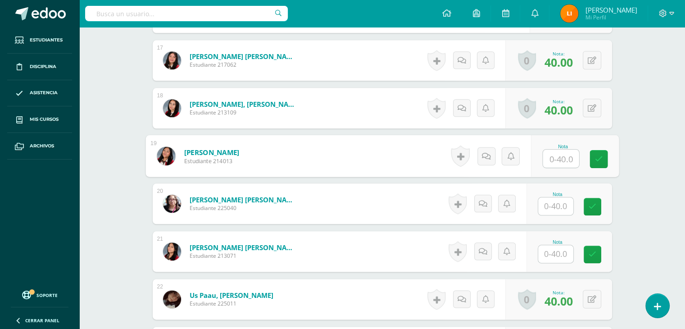
click at [551, 206] on input "text" at bounding box center [555, 206] width 35 height 18
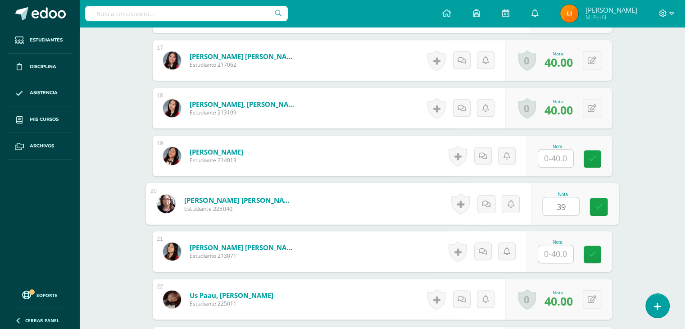
type input "39"
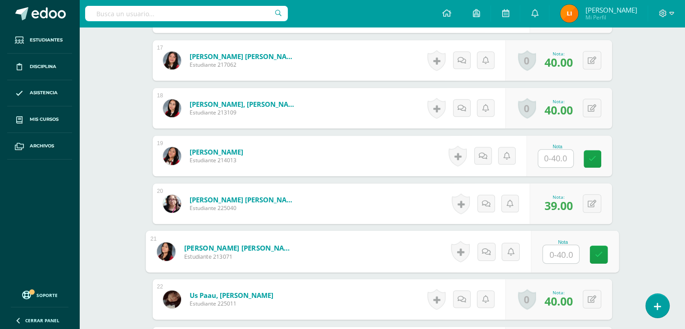
click at [558, 251] on input "text" at bounding box center [560, 254] width 36 height 18
type input "40"
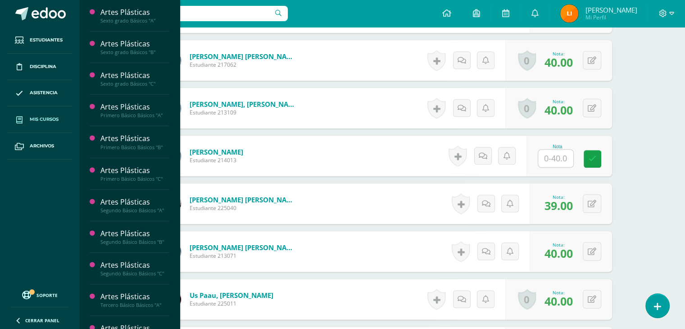
click at [54, 109] on link "Mis cursos" at bounding box center [39, 119] width 65 height 27
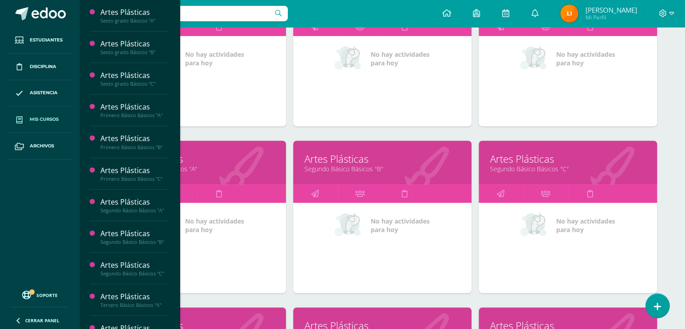
scroll to position [495, 0]
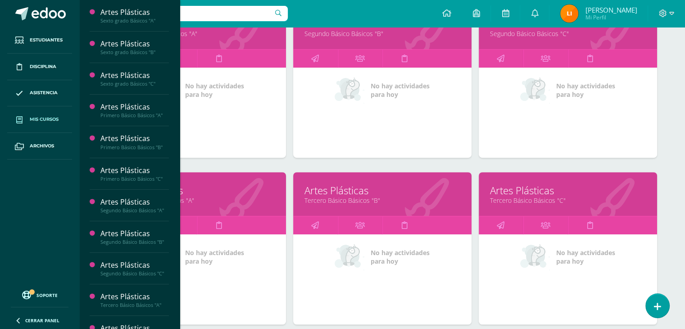
click at [340, 194] on link "Artes Plásticas" at bounding box center [382, 190] width 156 height 14
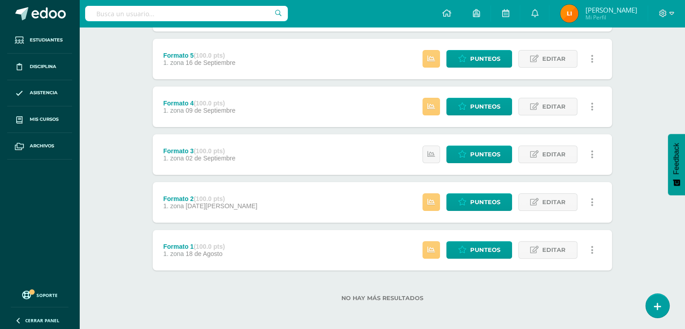
scroll to position [208, 0]
